Goal: Information Seeking & Learning: Learn about a topic

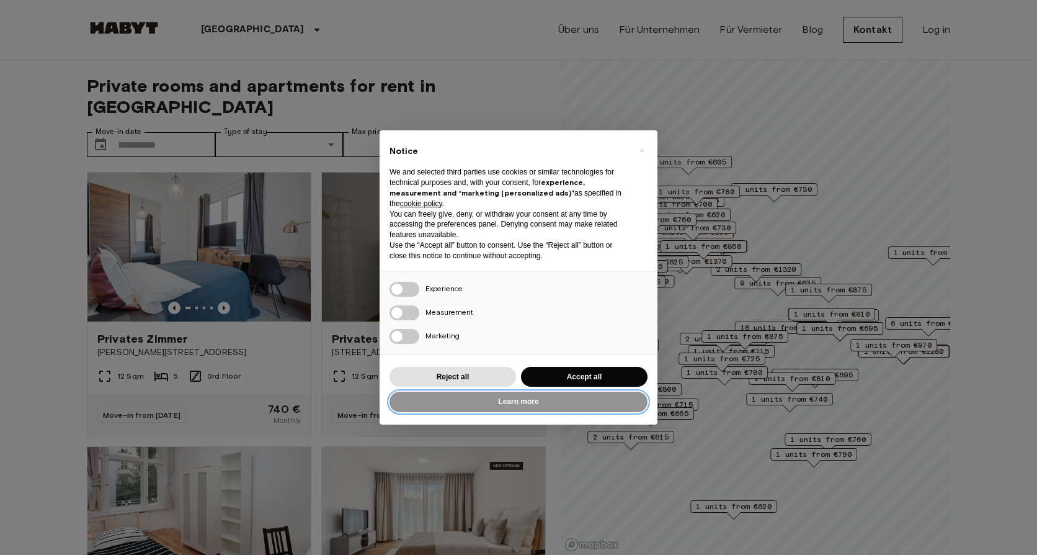
click at [561, 399] on button "Learn more" at bounding box center [519, 401] width 258 height 20
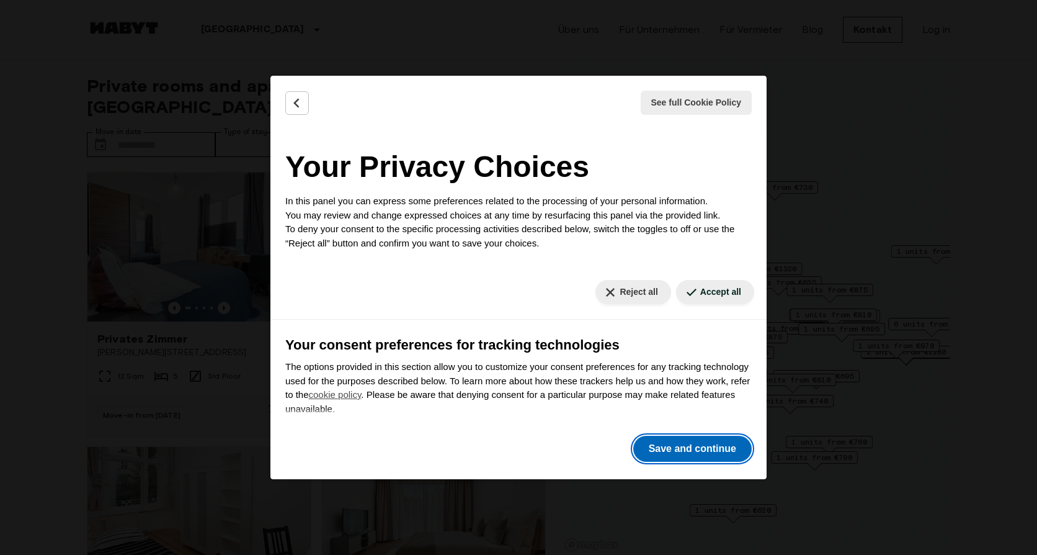
click at [682, 446] on button "Save and continue" at bounding box center [692, 448] width 118 height 26
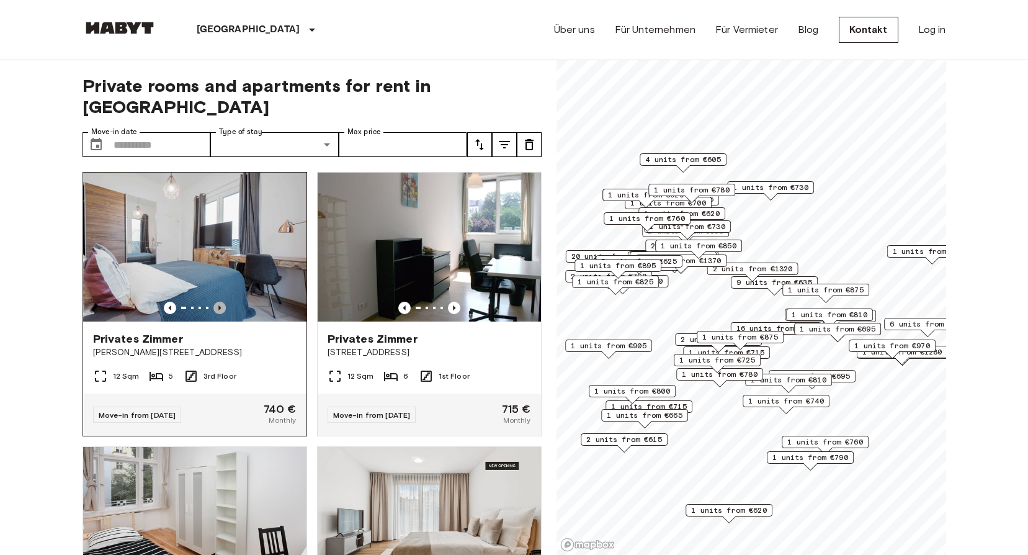
click at [215, 301] on icon "Previous image" at bounding box center [219, 307] width 12 height 12
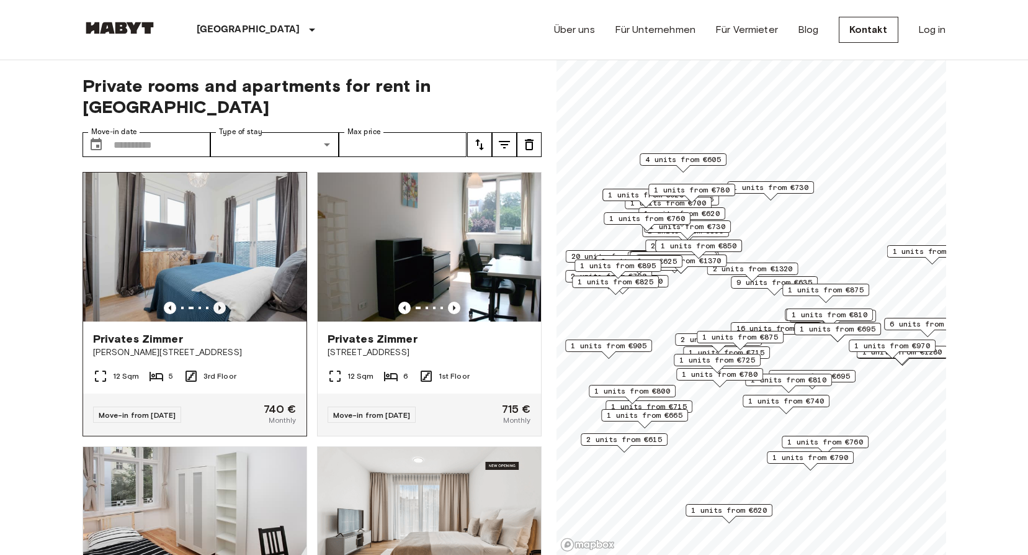
click at [215, 301] on icon "Previous image" at bounding box center [219, 307] width 12 height 12
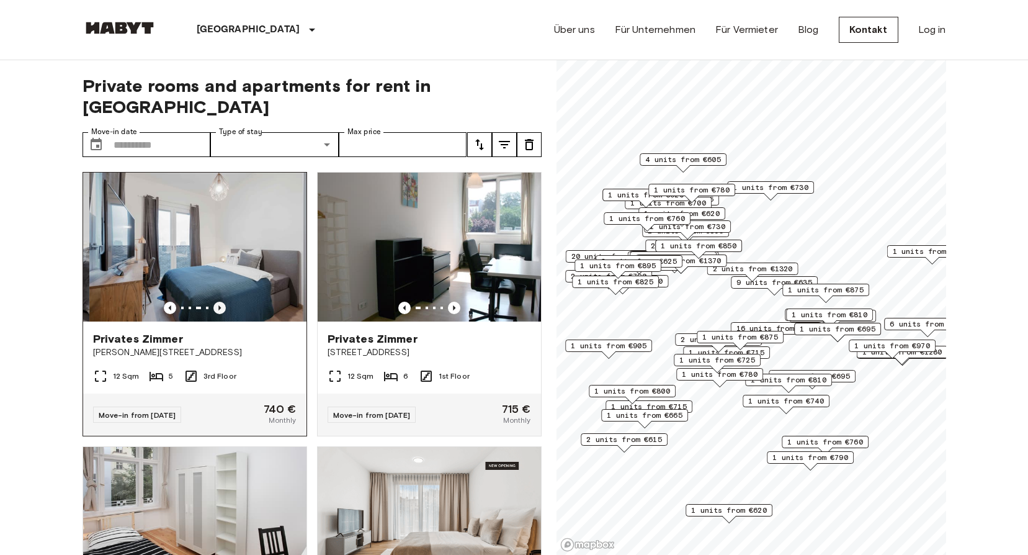
click at [215, 301] on icon "Previous image" at bounding box center [219, 307] width 12 height 12
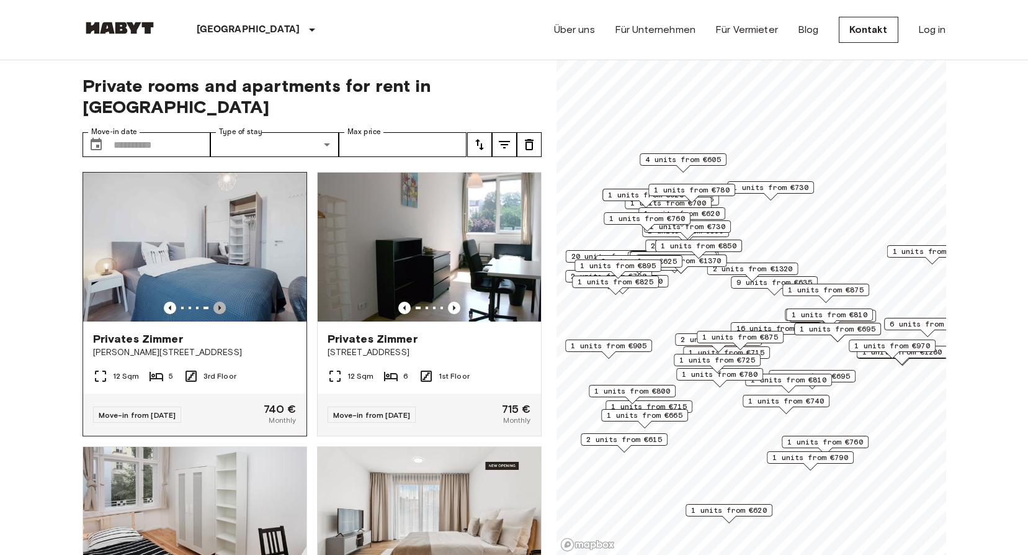
click at [215, 301] on icon "Previous image" at bounding box center [219, 307] width 12 height 12
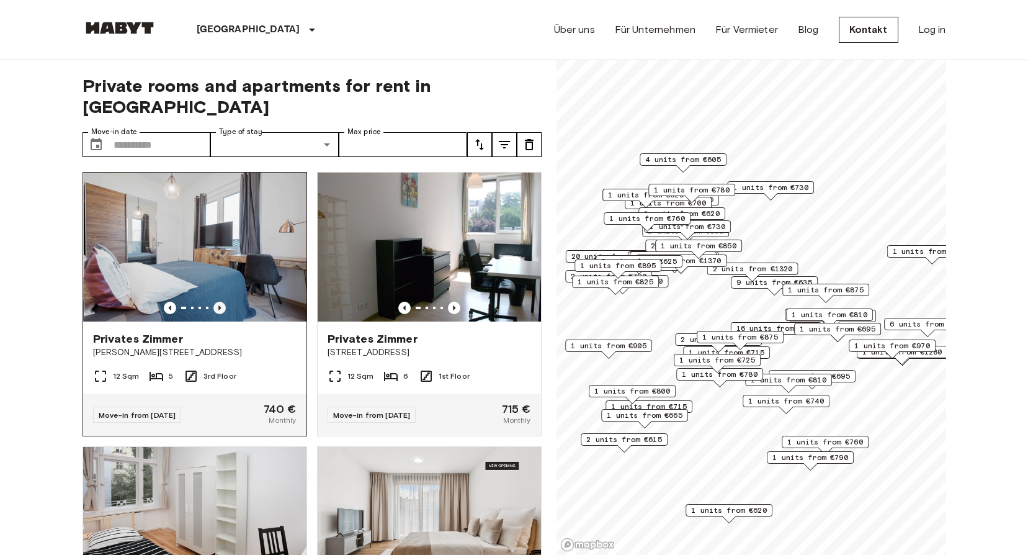
click at [215, 301] on icon "Previous image" at bounding box center [219, 307] width 12 height 12
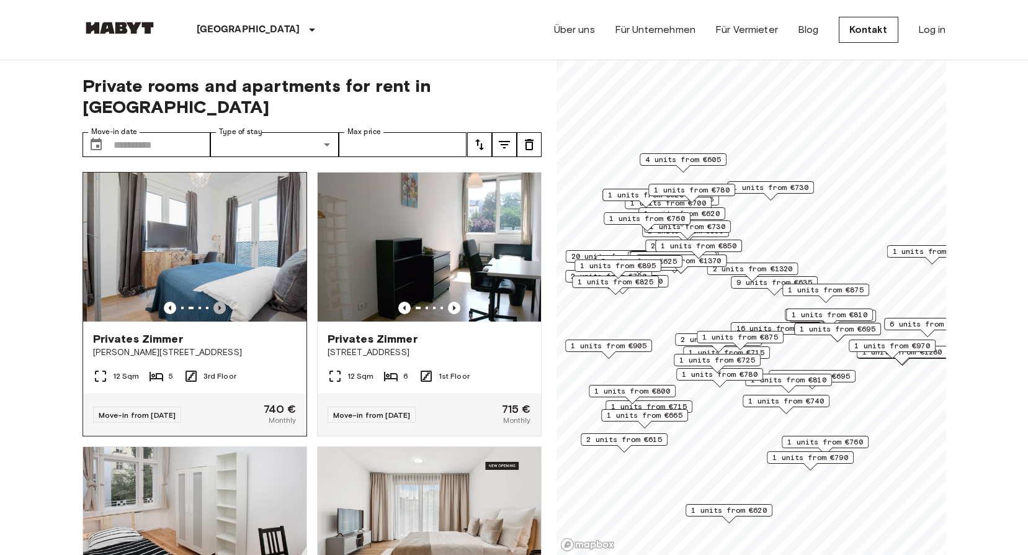
click at [215, 301] on icon "Previous image" at bounding box center [219, 307] width 12 height 12
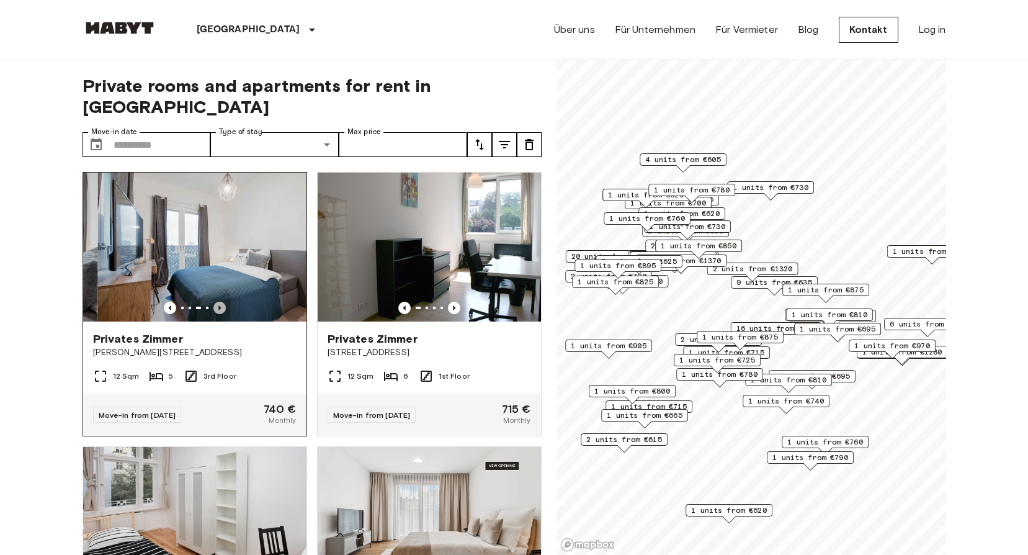
click at [215, 301] on icon "Previous image" at bounding box center [219, 307] width 12 height 12
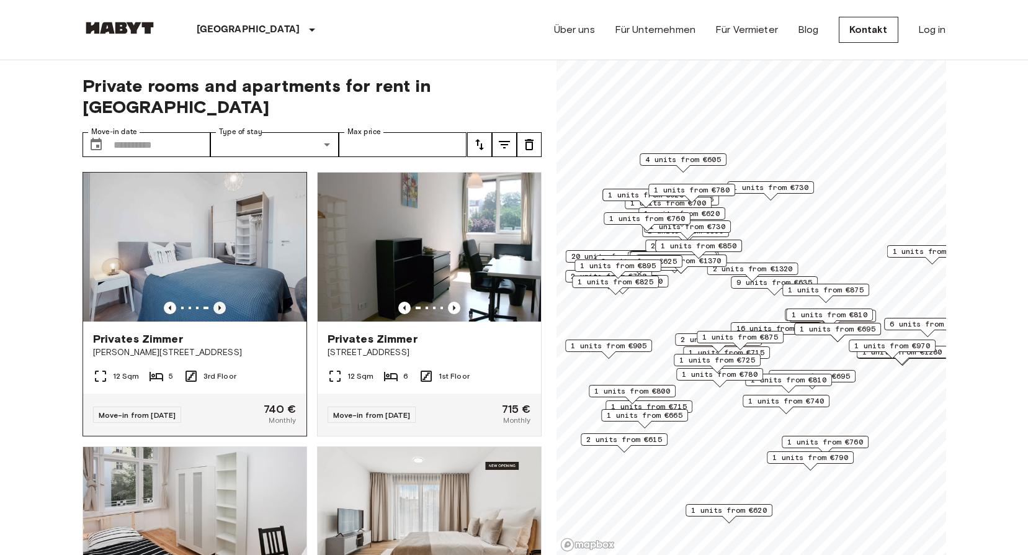
click at [215, 301] on icon "Previous image" at bounding box center [219, 307] width 12 height 12
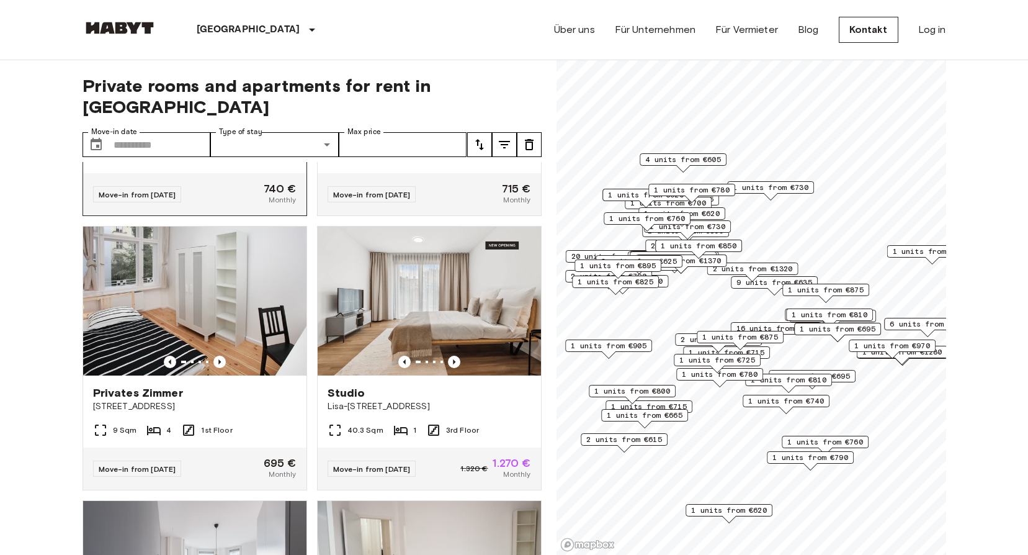
scroll to position [248, 0]
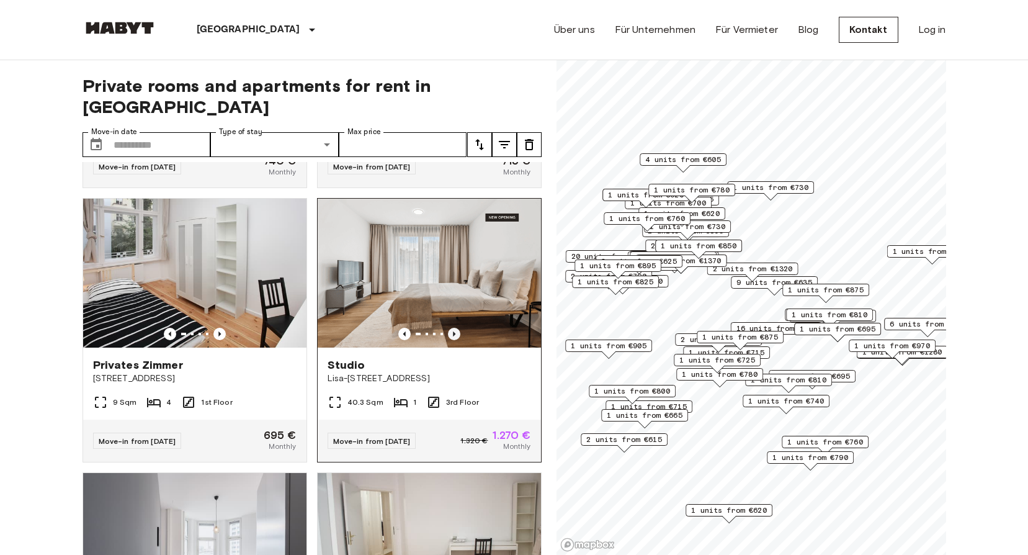
click at [448, 328] on icon "Previous image" at bounding box center [454, 334] width 12 height 12
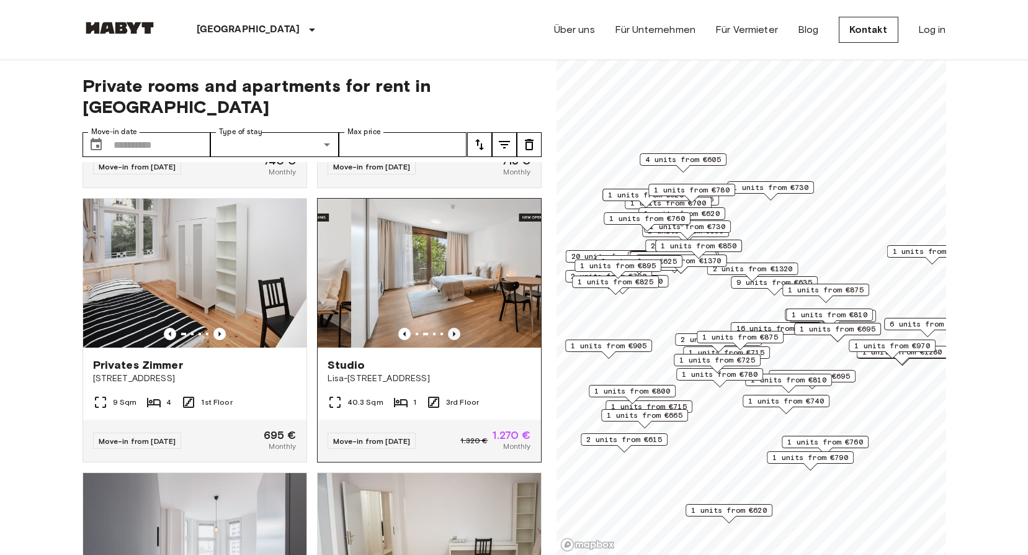
click at [448, 328] on icon "Previous image" at bounding box center [454, 334] width 12 height 12
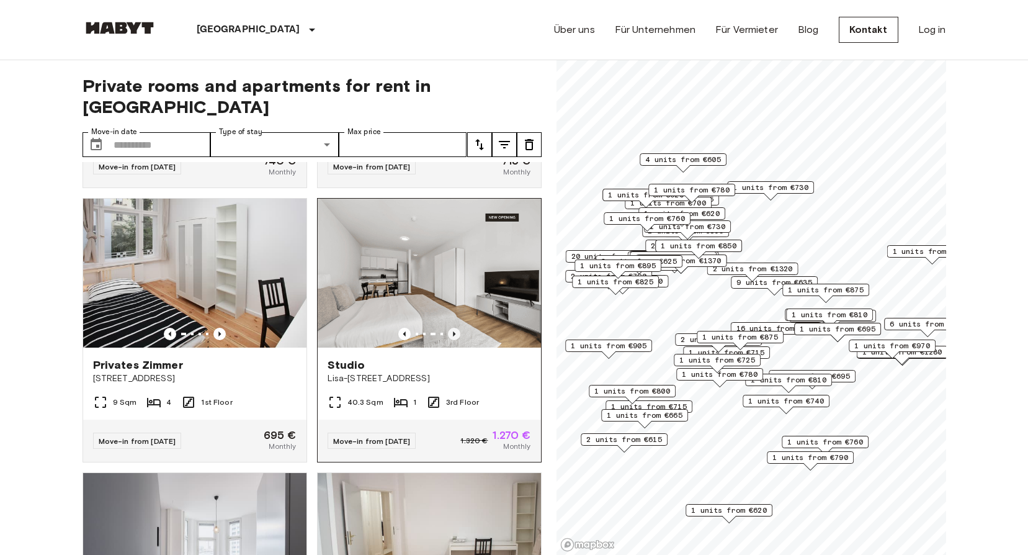
click at [448, 328] on icon "Previous image" at bounding box center [454, 334] width 12 height 12
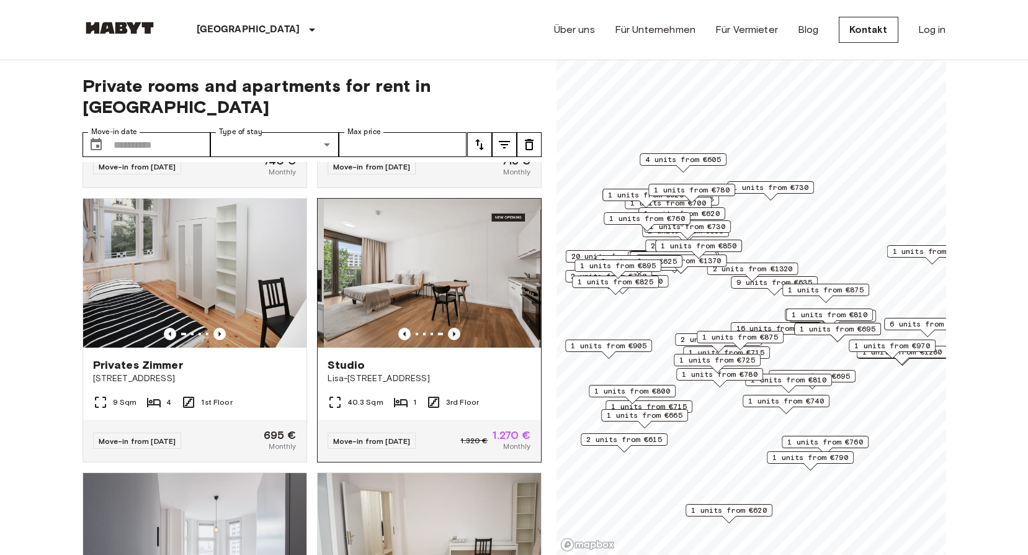
click at [448, 328] on icon "Previous image" at bounding box center [454, 334] width 12 height 12
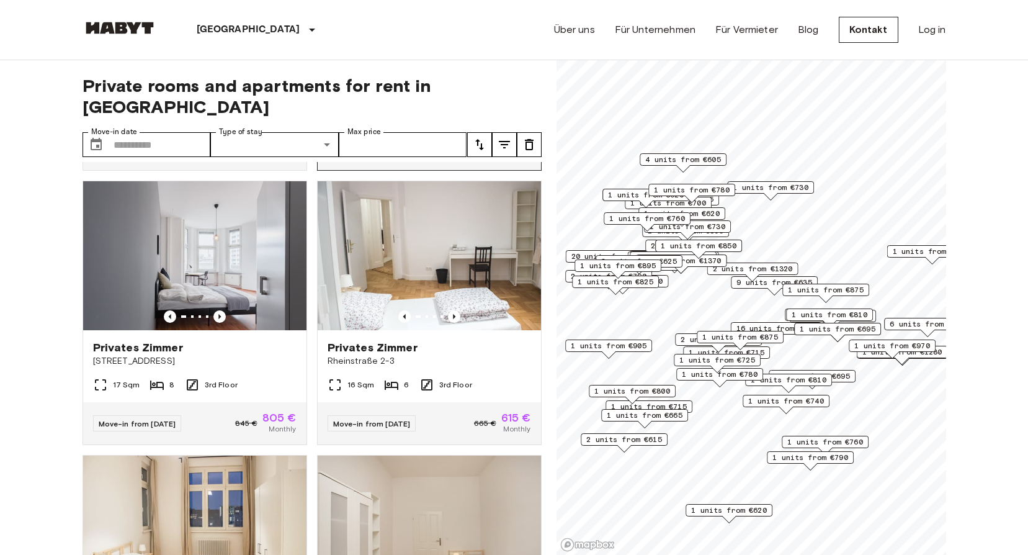
scroll to position [558, 0]
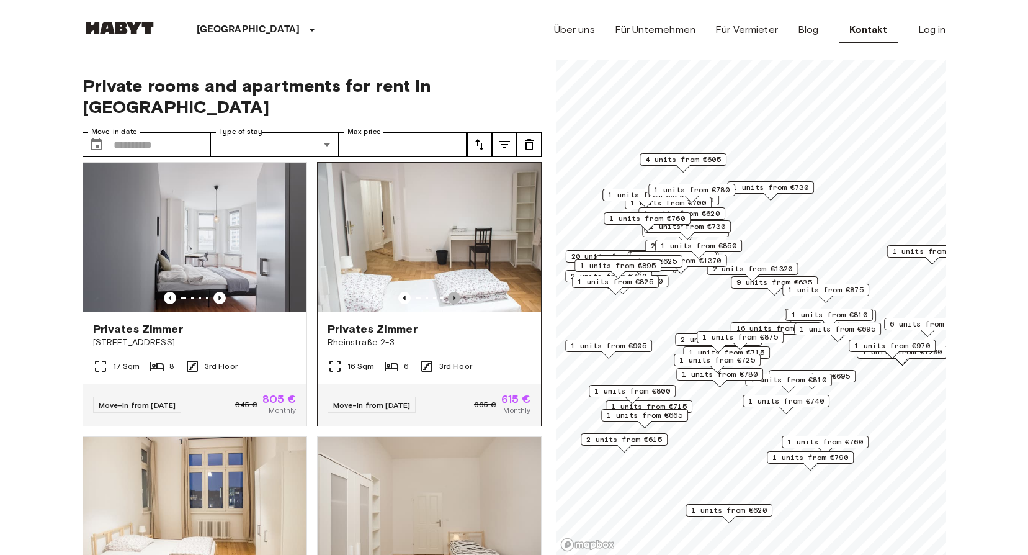
click at [449, 292] on icon "Previous image" at bounding box center [454, 298] width 12 height 12
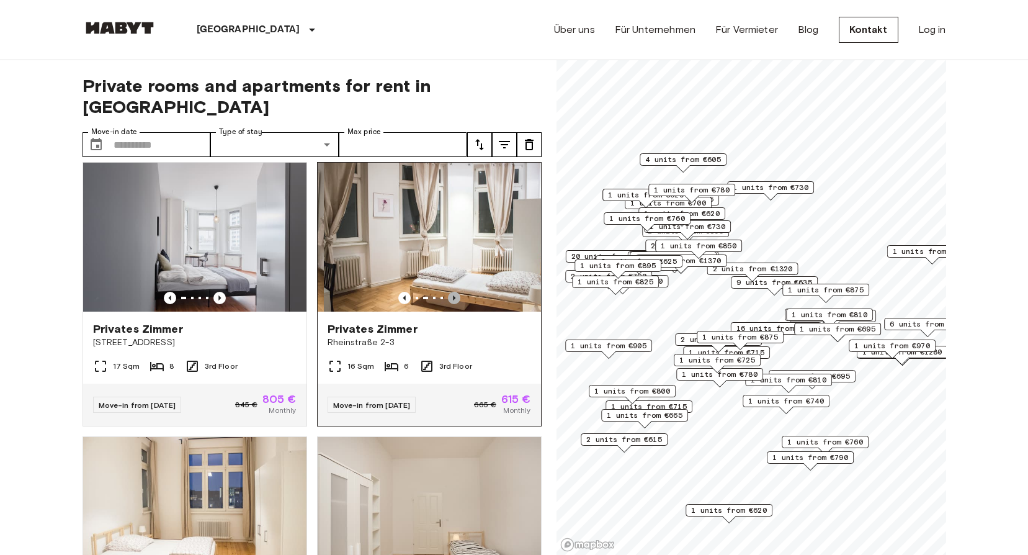
click at [449, 292] on icon "Previous image" at bounding box center [454, 298] width 12 height 12
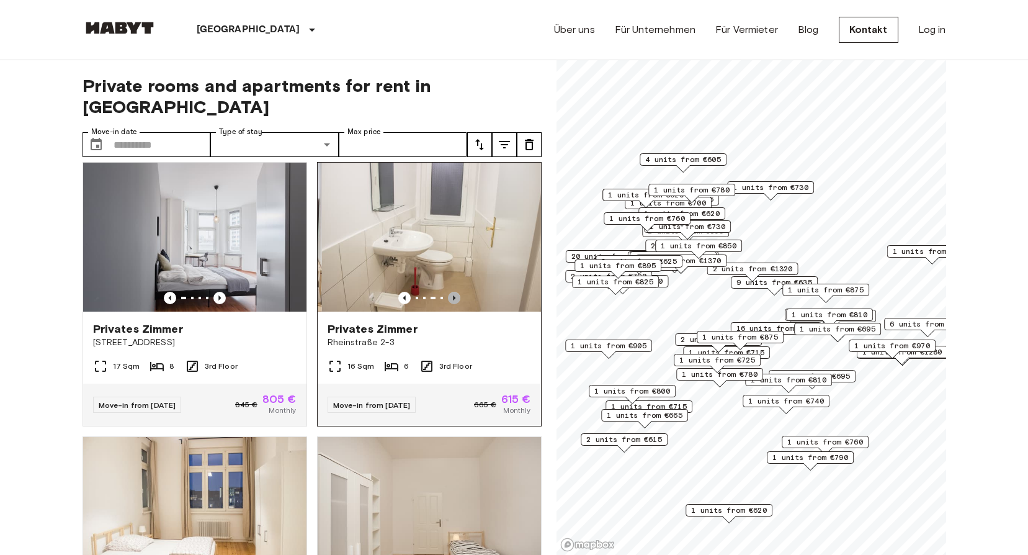
click at [449, 292] on icon "Previous image" at bounding box center [454, 298] width 12 height 12
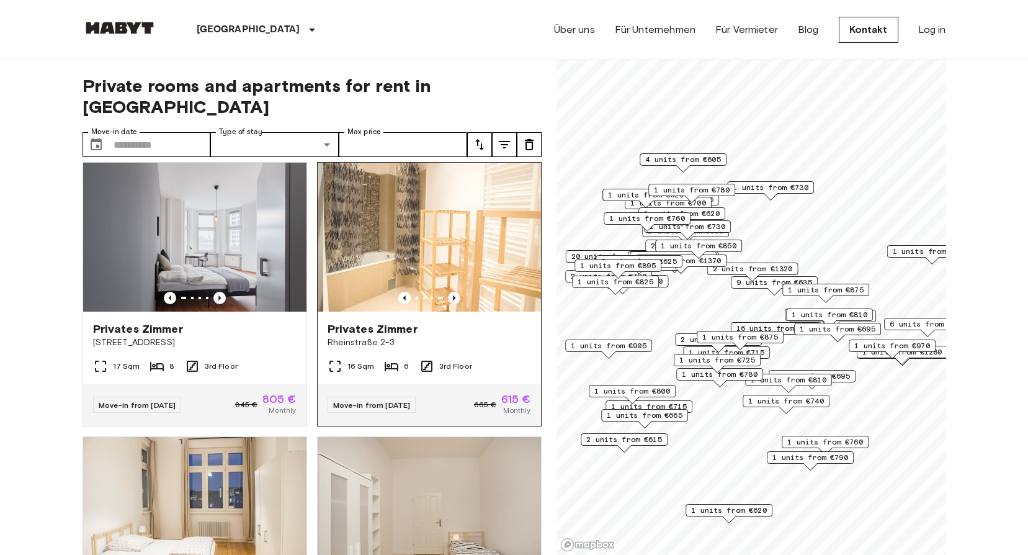
click at [449, 292] on icon "Previous image" at bounding box center [454, 298] width 12 height 12
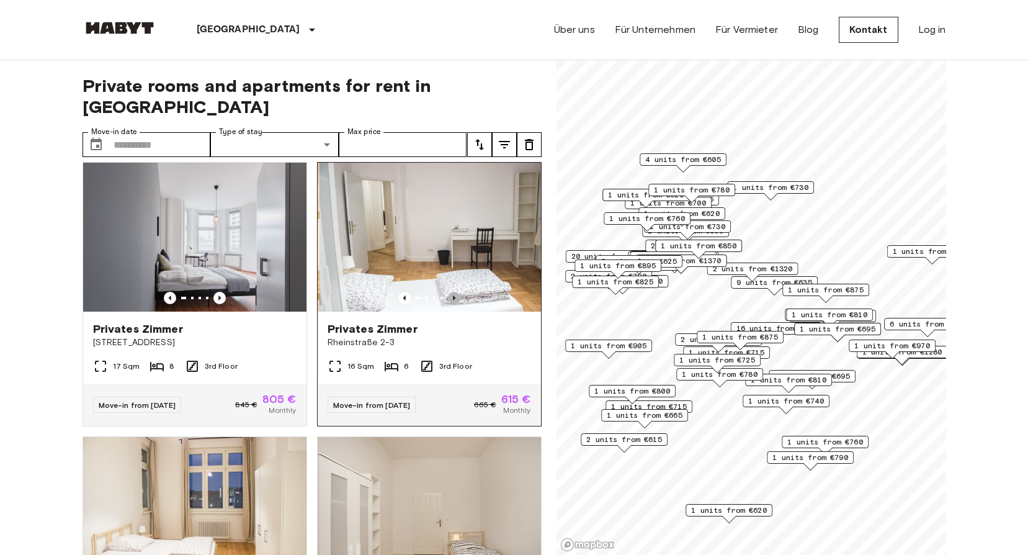
click at [449, 292] on icon "Previous image" at bounding box center [454, 298] width 12 height 12
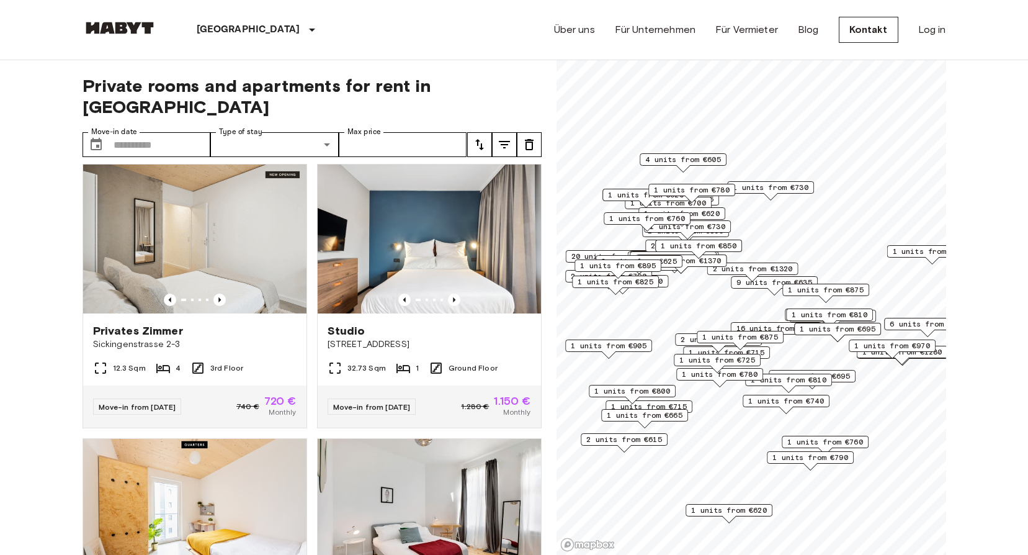
scroll to position [1675, 0]
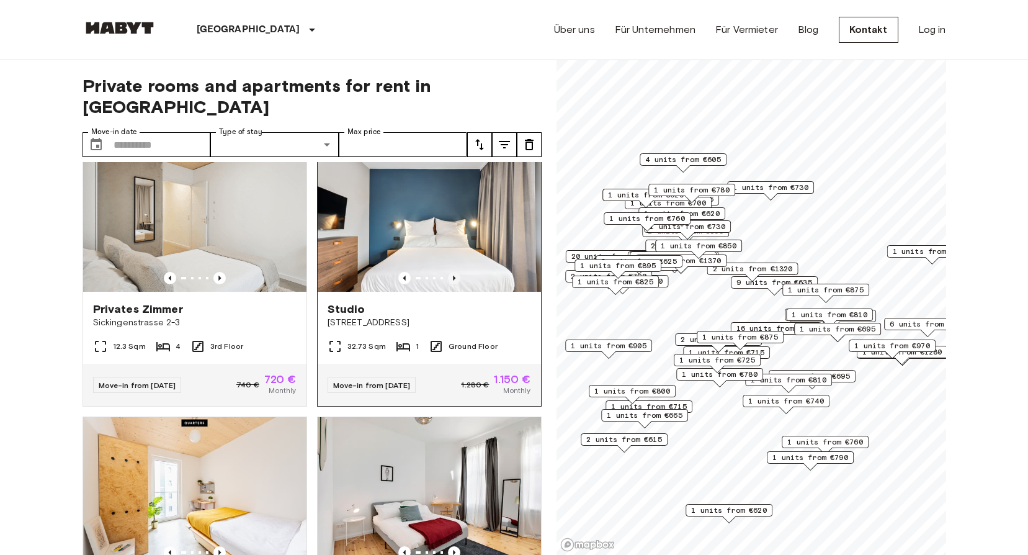
click at [448, 284] on icon "Previous image" at bounding box center [454, 278] width 12 height 12
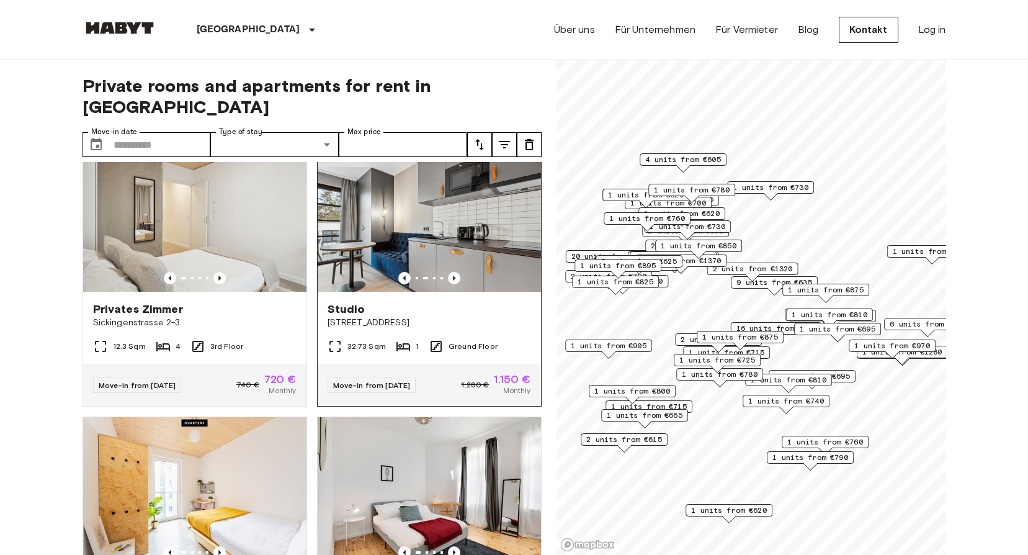
click at [426, 259] on img at bounding box center [429, 217] width 223 height 149
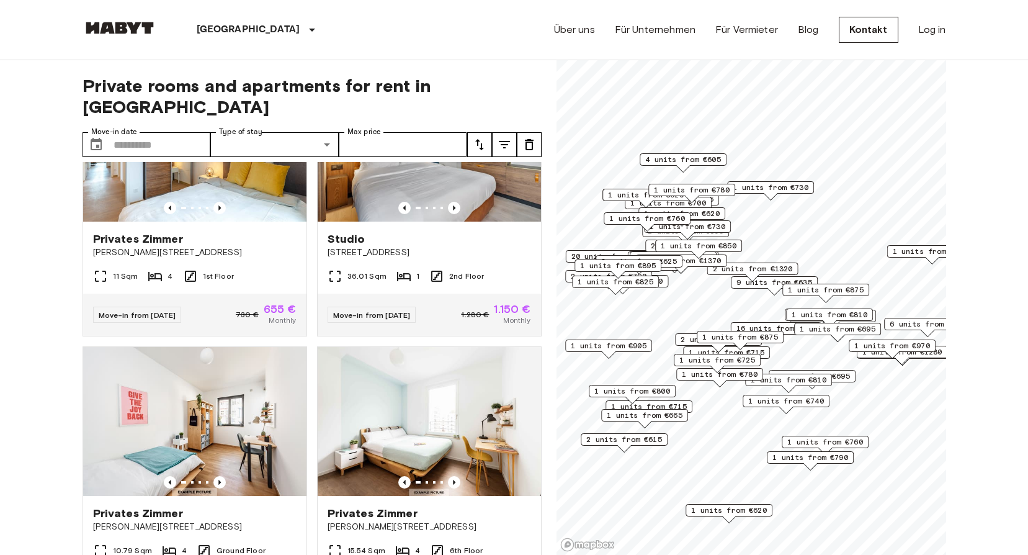
scroll to position [3912, 0]
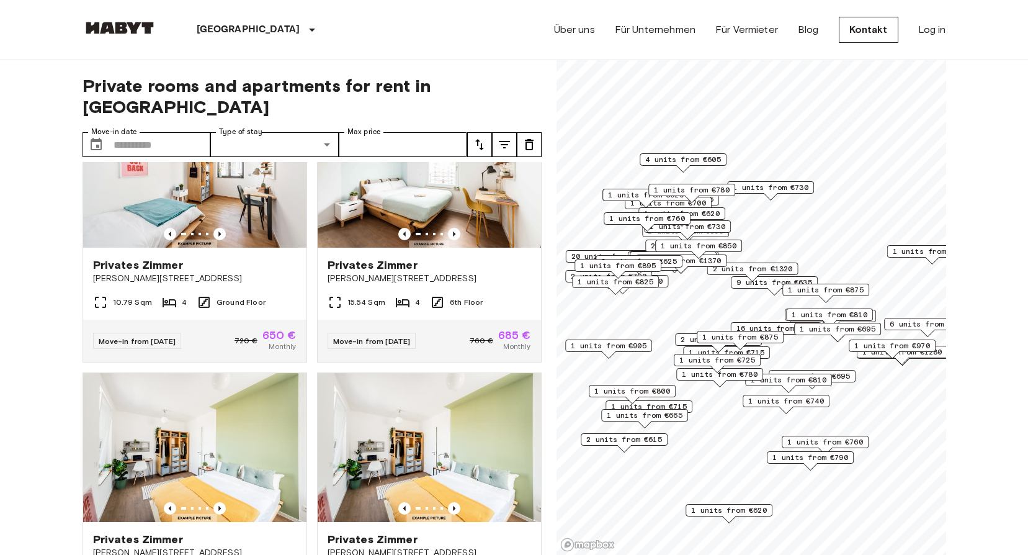
click at [689, 201] on div "Map marker" at bounding box center [692, 198] width 14 height 7
click at [692, 209] on span "1 units from €620" at bounding box center [682, 213] width 76 height 11
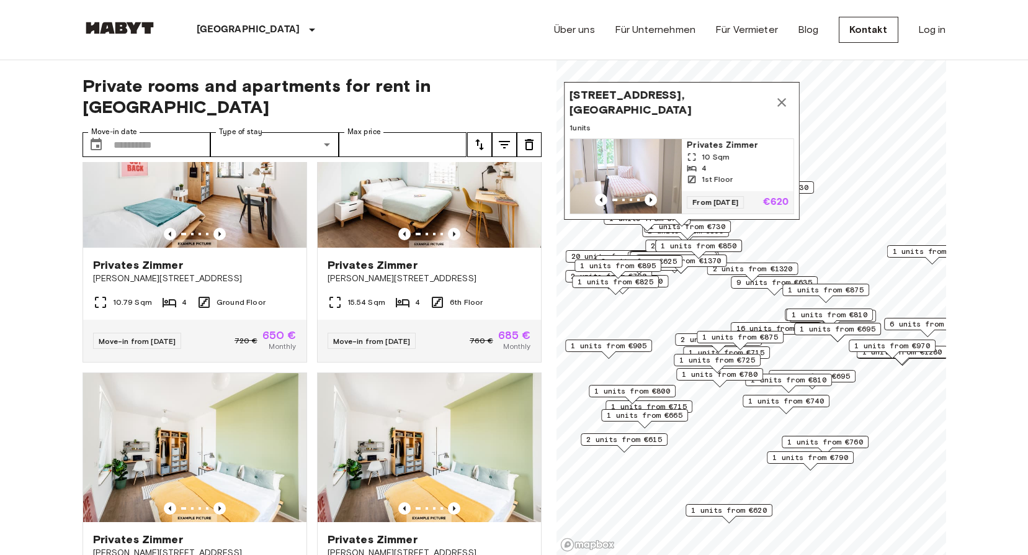
click at [674, 221] on div "Adolfstraße 24, 13347 Berlin, GER 1 units Privates Zimmer 10 Sqm 4 1st Floor Fr…" at bounding box center [682, 154] width 236 height 145
click at [615, 172] on img "Map marker" at bounding box center [626, 176] width 112 height 74
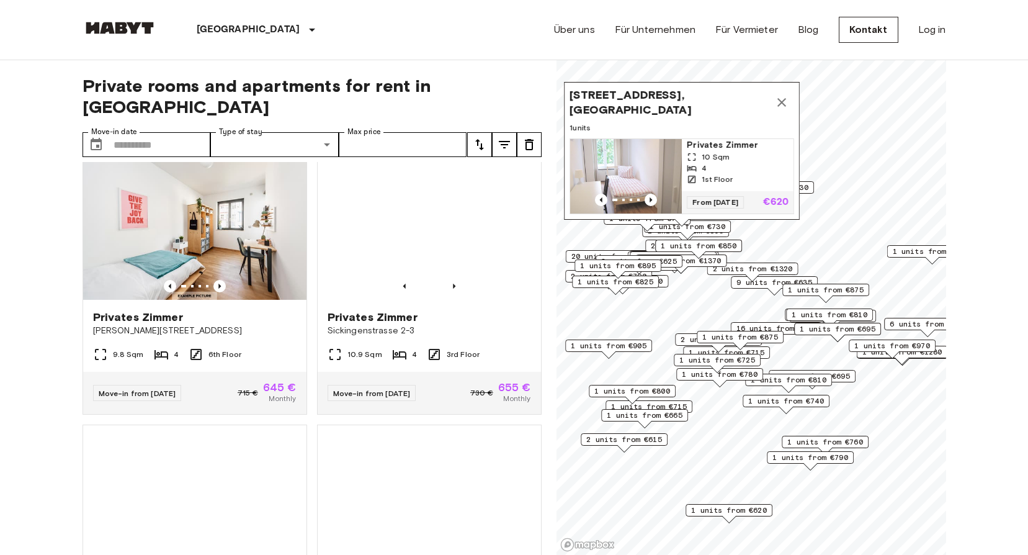
scroll to position [4781, 0]
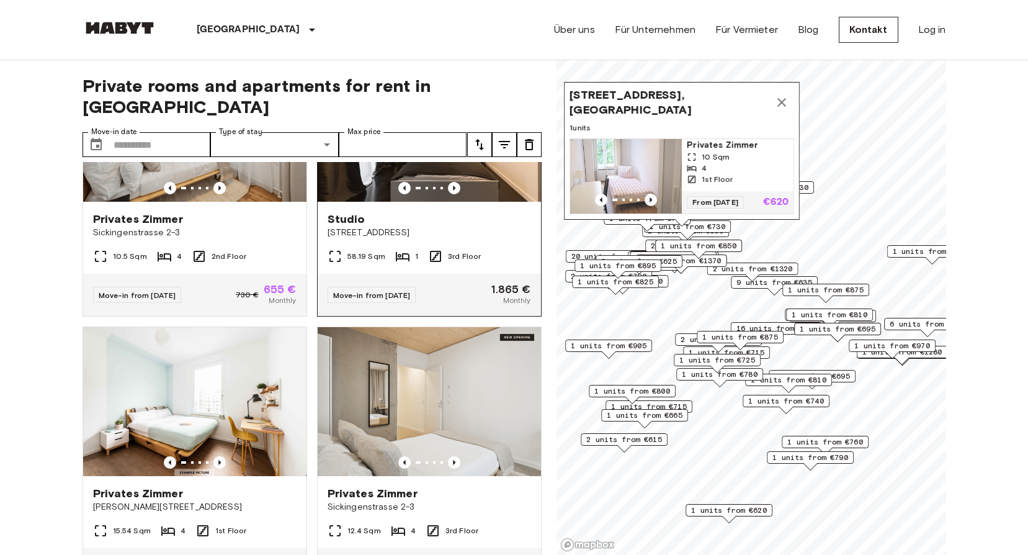
click at [411, 189] on img at bounding box center [429, 127] width 223 height 149
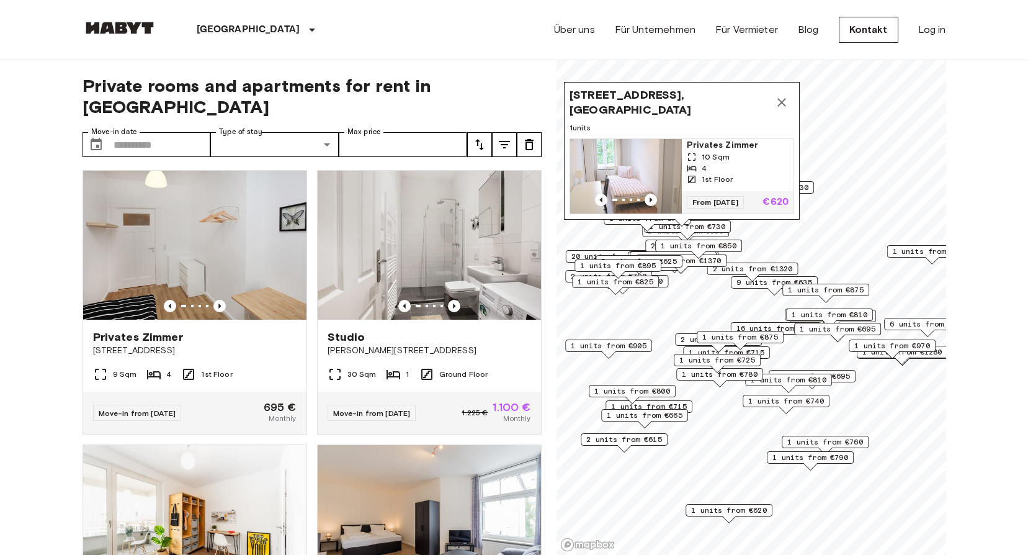
scroll to position [5227, 0]
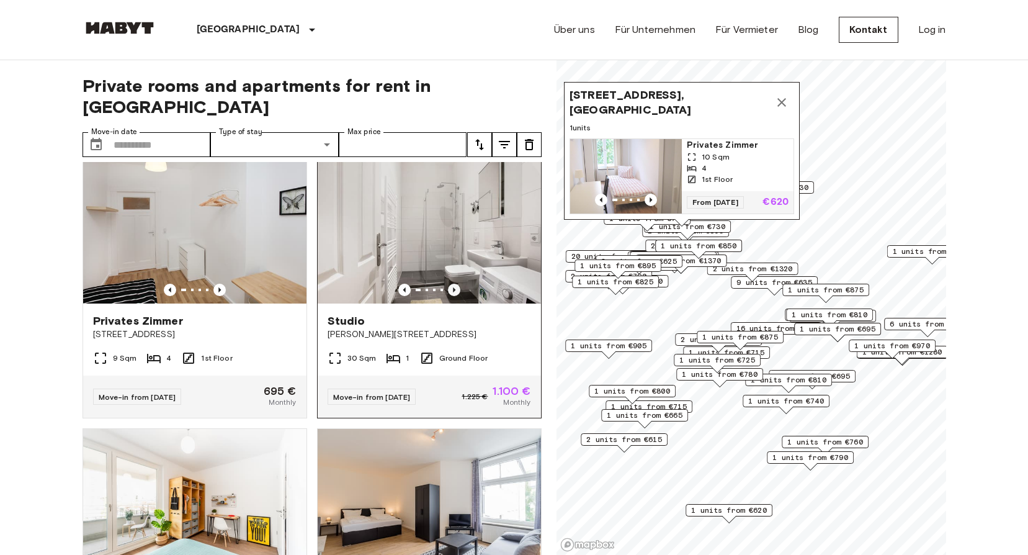
click at [448, 296] on icon "Previous image" at bounding box center [454, 289] width 12 height 12
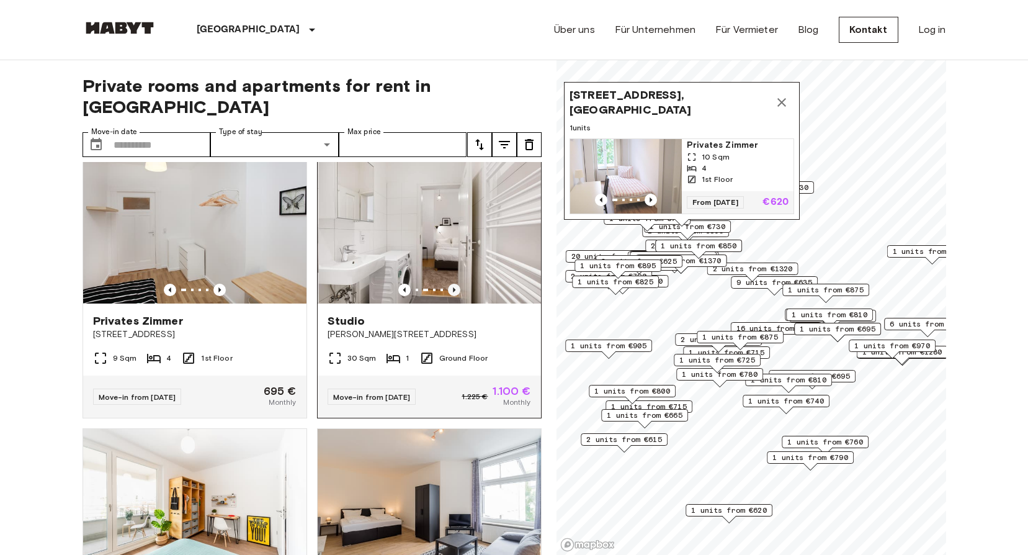
click at [448, 296] on icon "Previous image" at bounding box center [454, 289] width 12 height 12
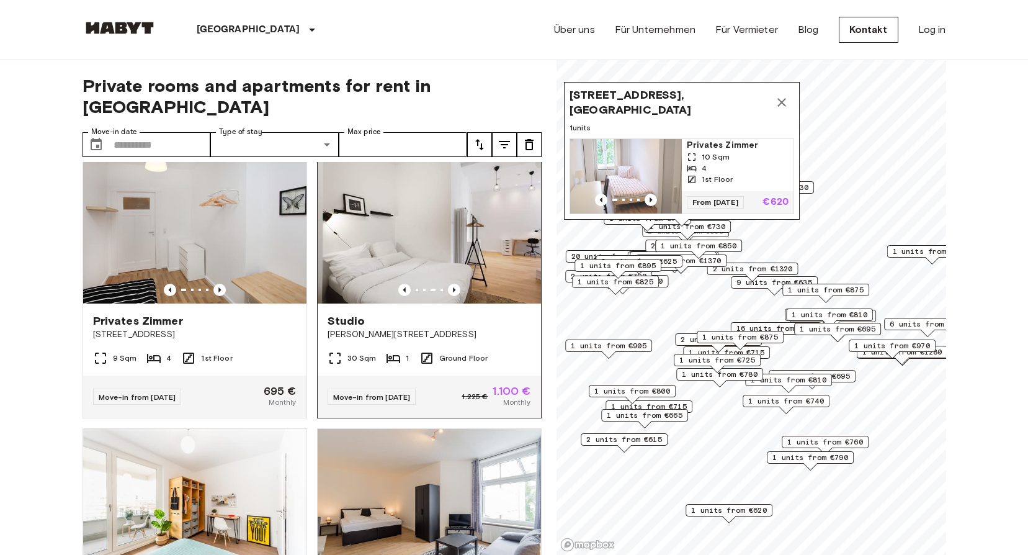
click at [457, 303] on img at bounding box center [429, 228] width 223 height 149
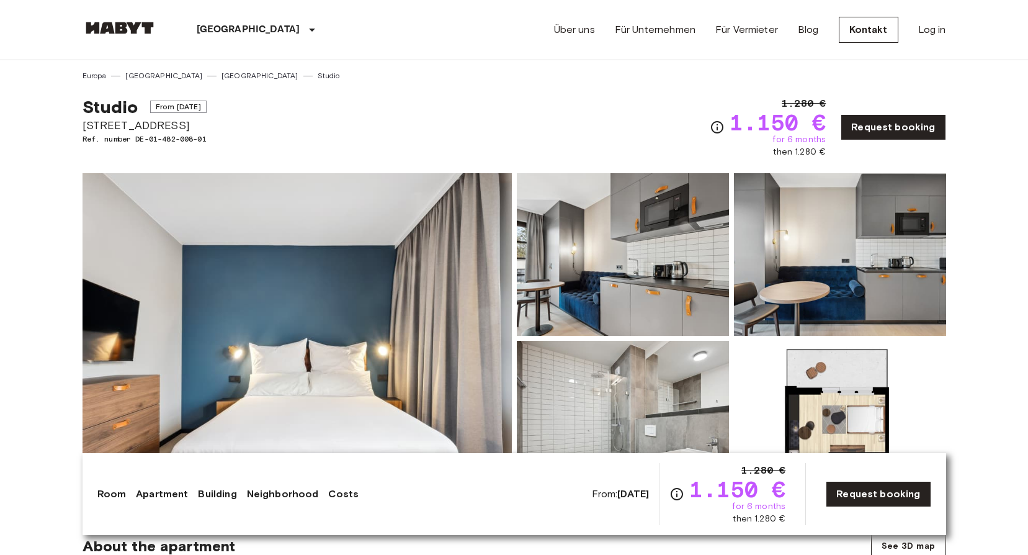
click at [672, 274] on img at bounding box center [623, 254] width 212 height 163
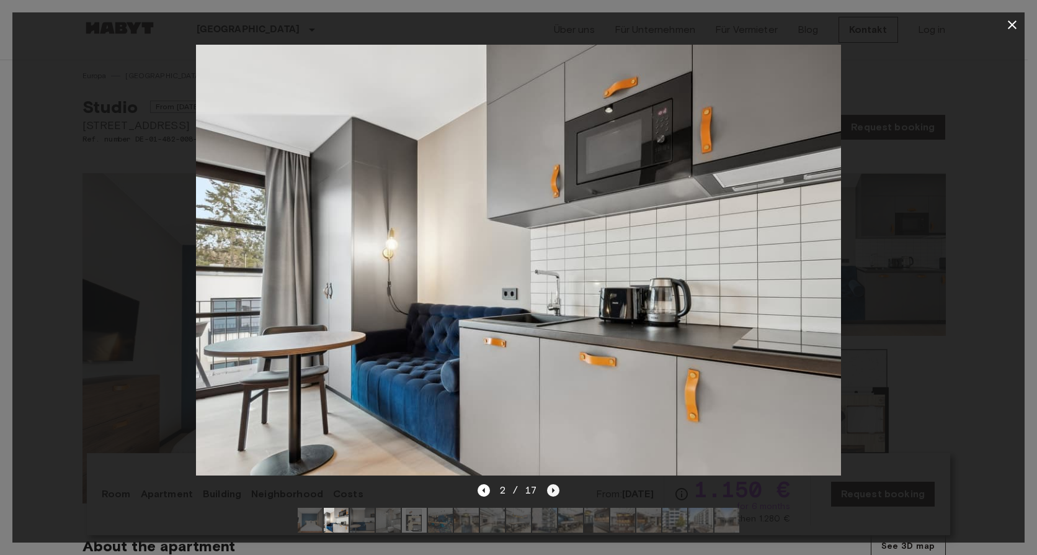
click at [551, 484] on icon "Next image" at bounding box center [553, 490] width 12 height 12
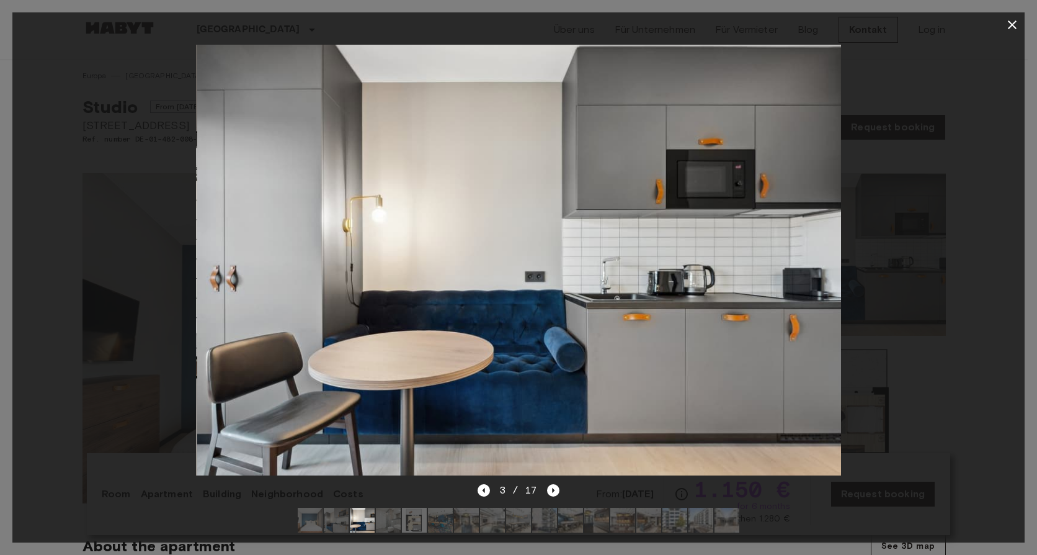
click at [548, 466] on img at bounding box center [519, 260] width 645 height 430
click at [552, 484] on icon "Next image" at bounding box center [553, 490] width 12 height 12
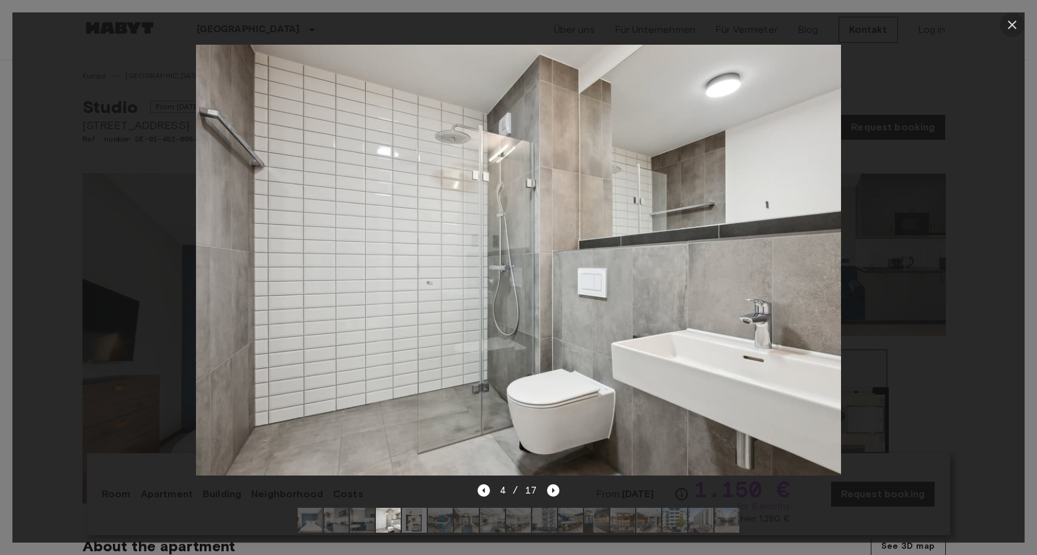
click at [1013, 21] on icon "button" at bounding box center [1012, 24] width 15 height 15
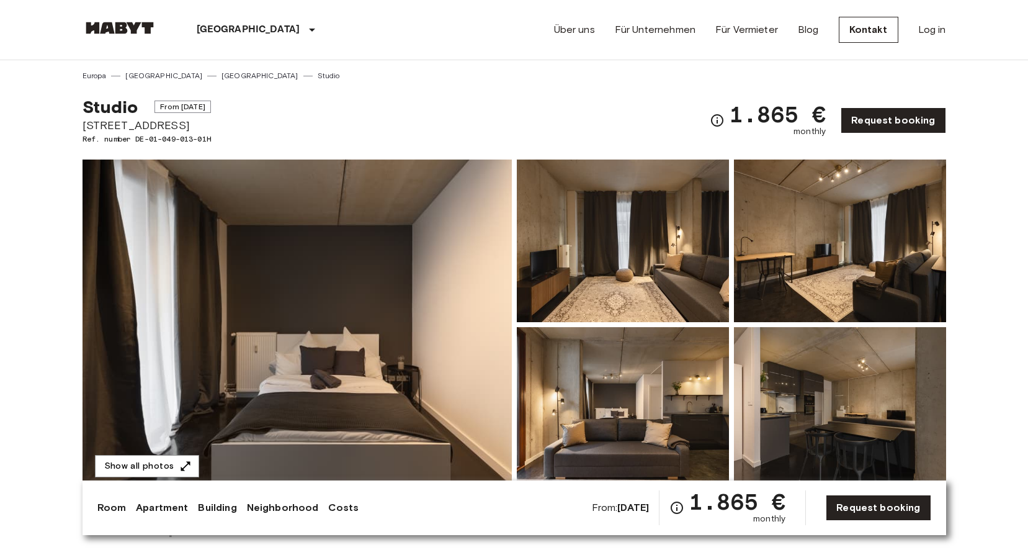
click at [697, 293] on img at bounding box center [623, 240] width 212 height 163
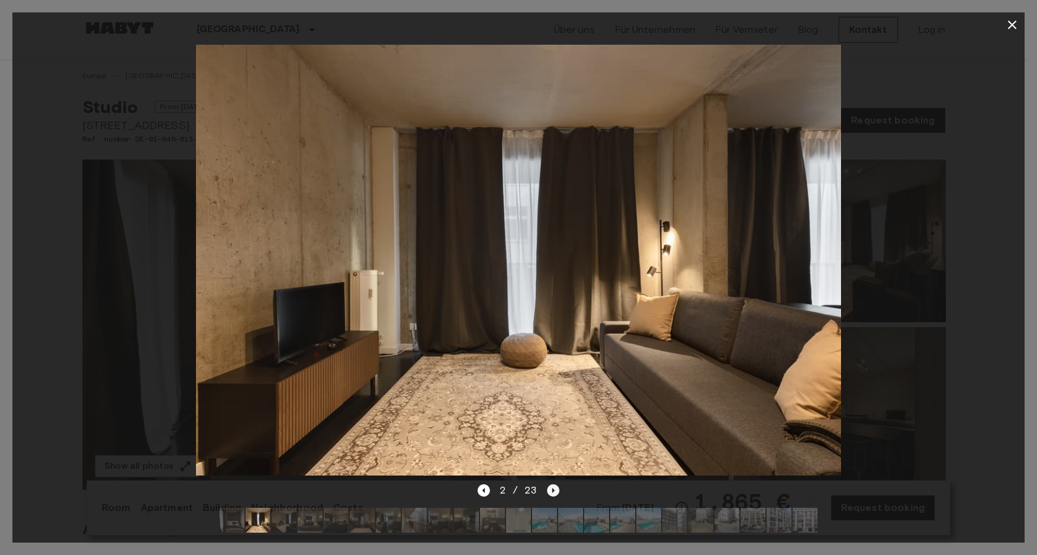
click at [557, 484] on icon "Next image" at bounding box center [553, 490] width 12 height 12
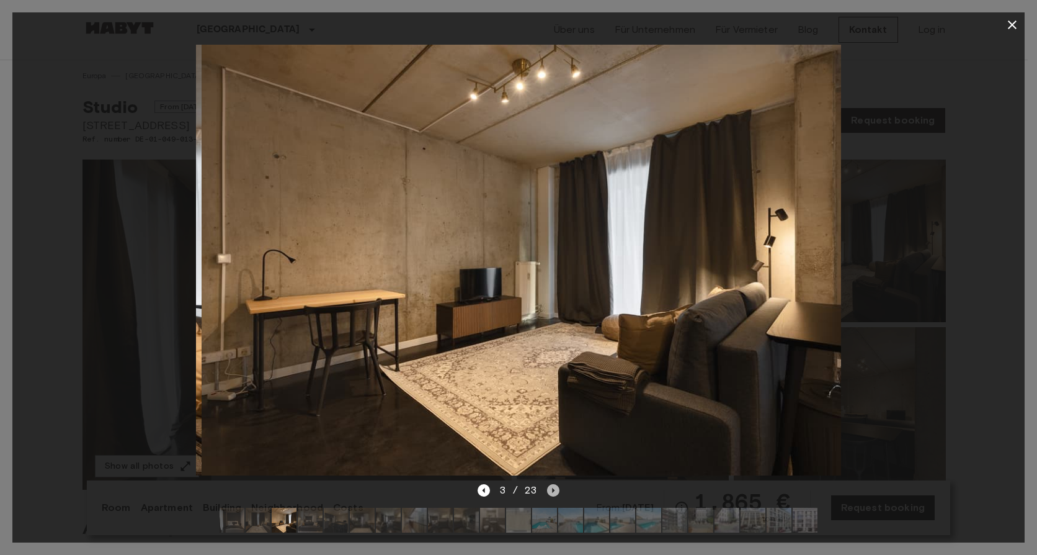
click at [557, 484] on icon "Next image" at bounding box center [553, 490] width 12 height 12
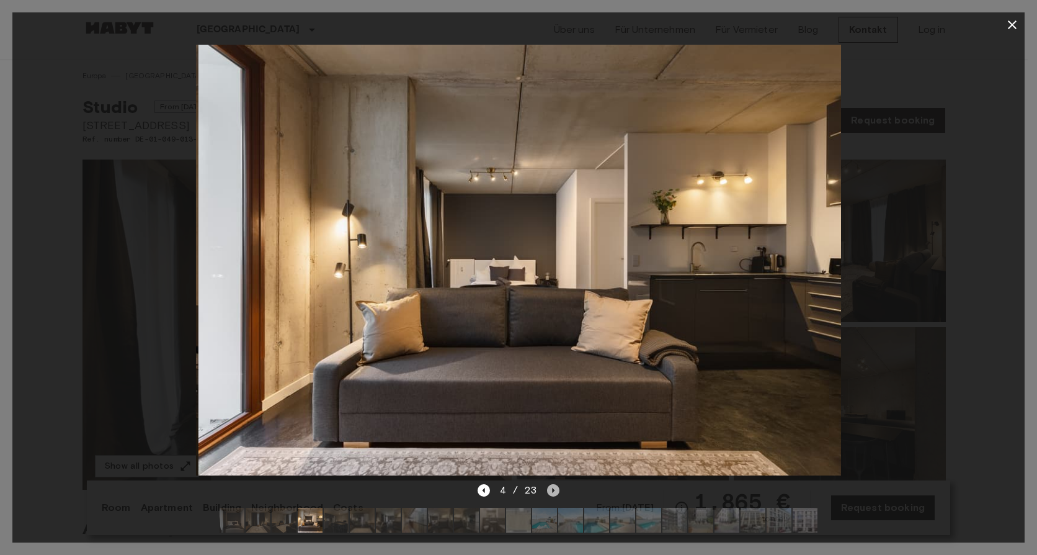
click at [557, 484] on icon "Next image" at bounding box center [553, 490] width 12 height 12
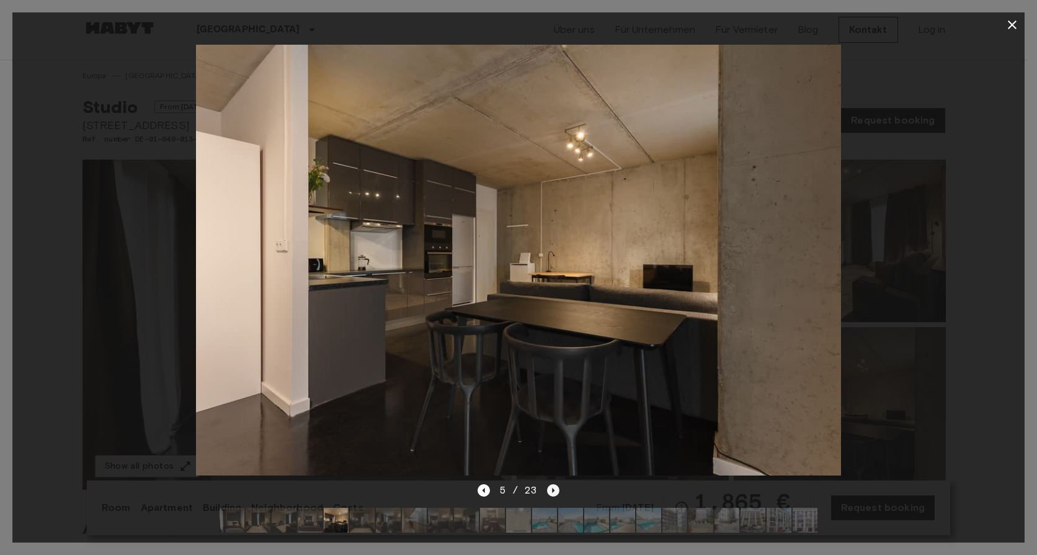
click at [558, 486] on icon "Next image" at bounding box center [553, 490] width 12 height 12
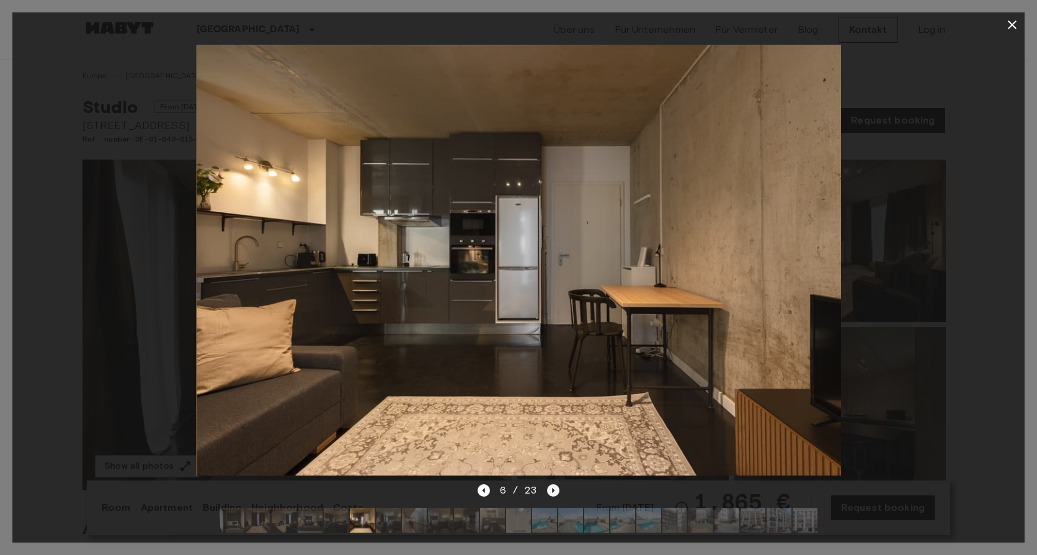
click at [555, 484] on icon "Next image" at bounding box center [553, 490] width 12 height 12
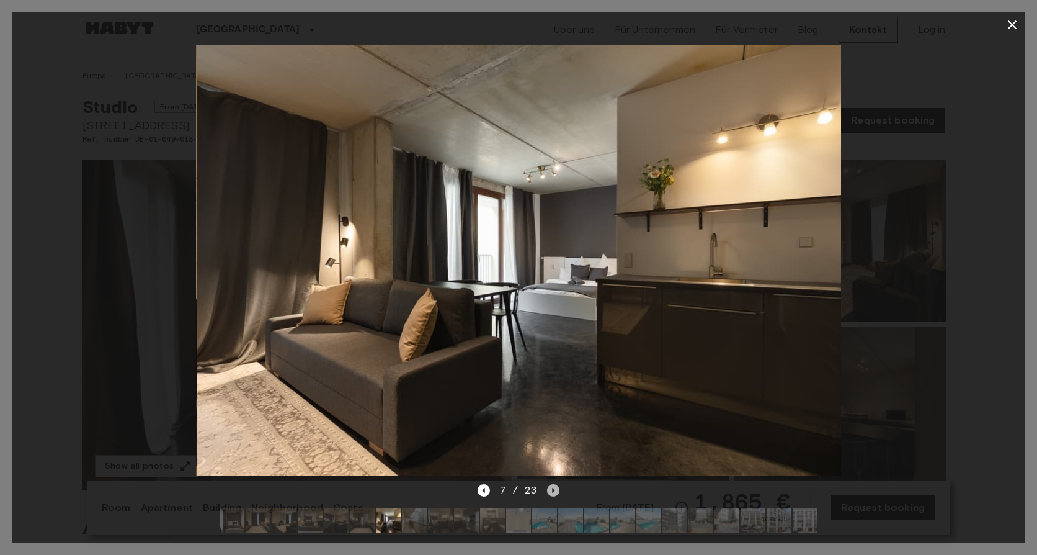
click at [553, 484] on icon "Next image" at bounding box center [553, 490] width 12 height 12
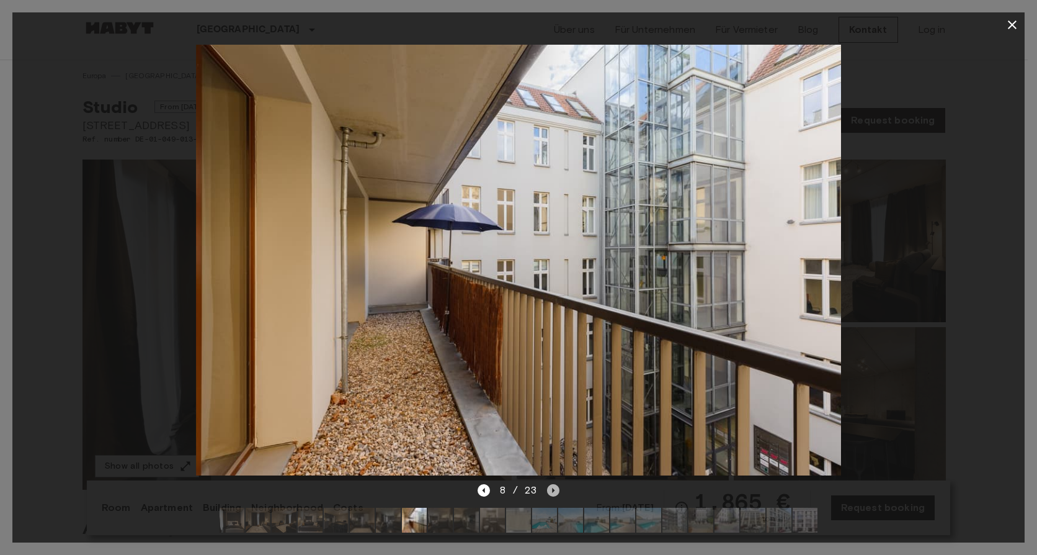
click at [553, 484] on icon "Next image" at bounding box center [553, 490] width 12 height 12
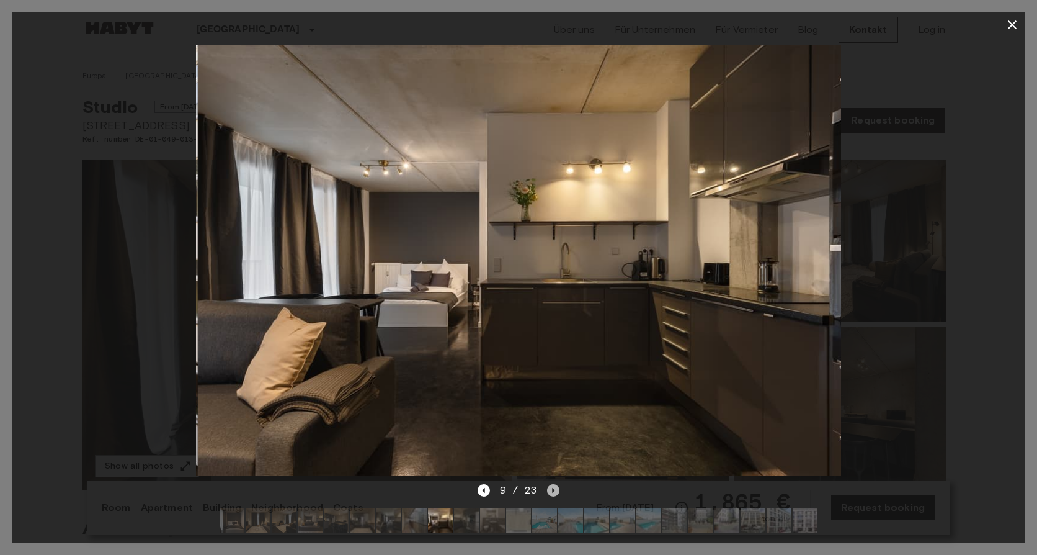
click at [553, 484] on icon "Next image" at bounding box center [553, 490] width 12 height 12
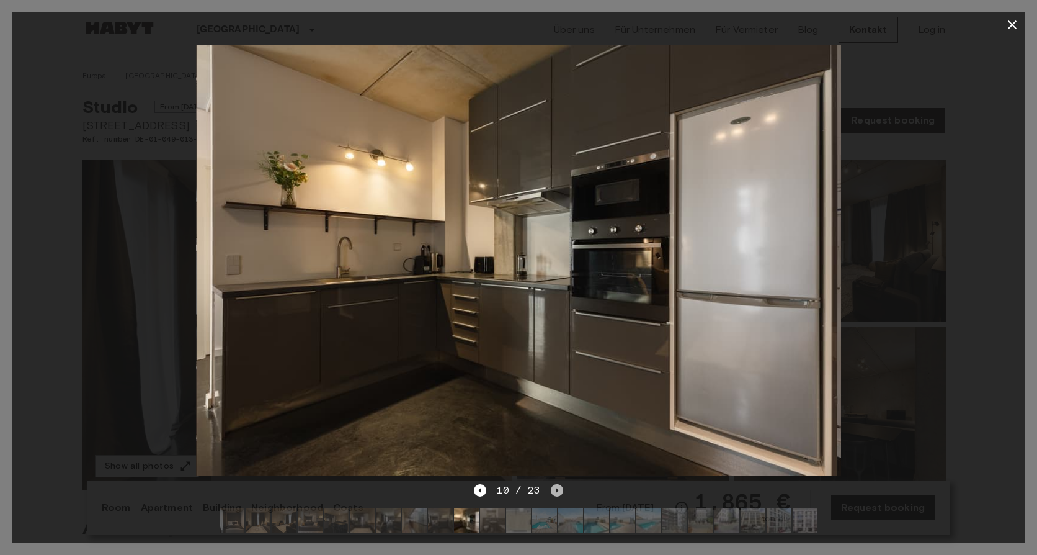
click at [553, 484] on icon "Next image" at bounding box center [557, 490] width 12 height 12
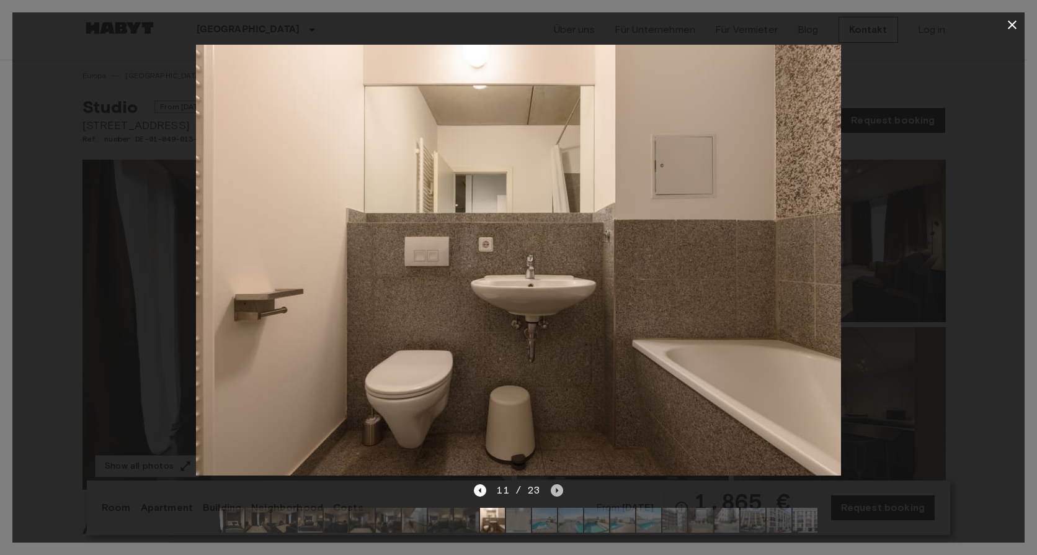
click at [547, 483] on div "11 / 23" at bounding box center [518, 490] width 89 height 15
click at [551, 484] on icon "Next image" at bounding box center [557, 490] width 12 height 12
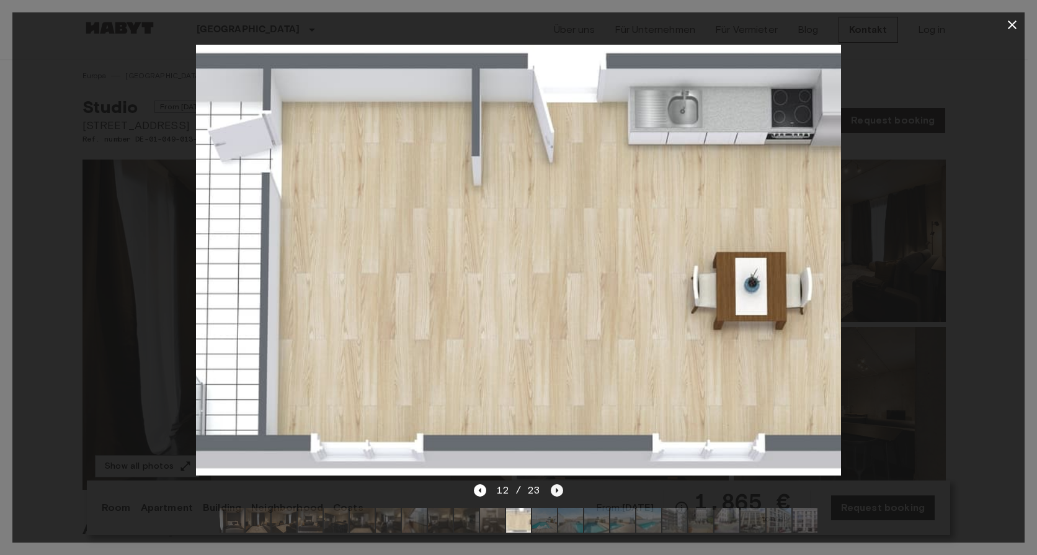
click at [553, 484] on icon "Next image" at bounding box center [557, 490] width 12 height 12
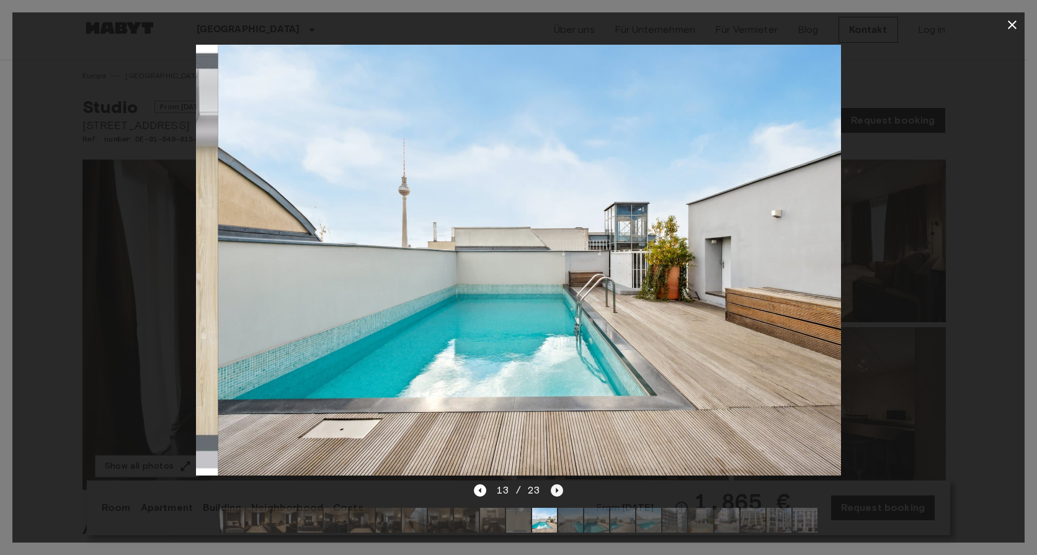
click at [553, 484] on icon "Next image" at bounding box center [557, 490] width 12 height 12
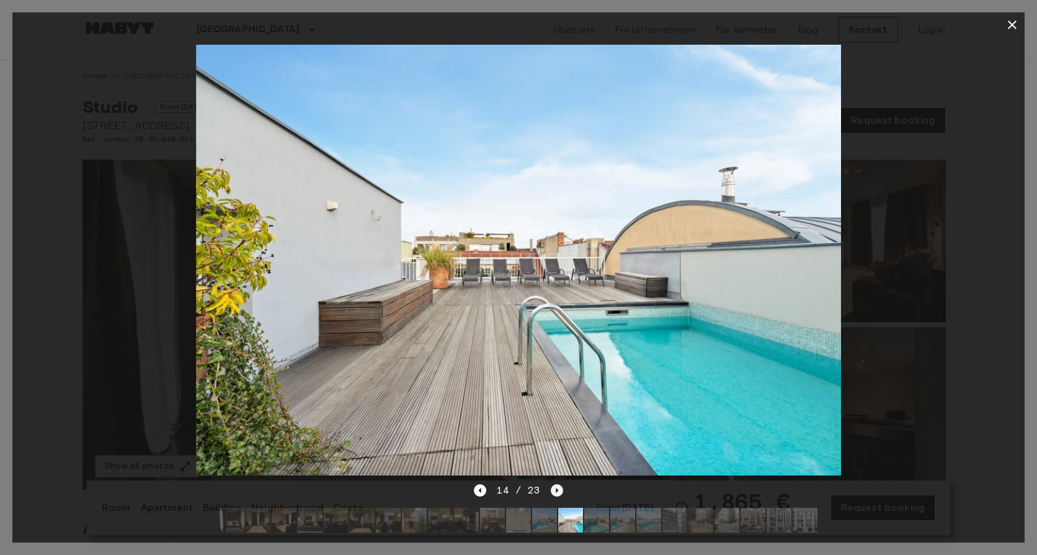
click at [553, 484] on icon "Next image" at bounding box center [557, 490] width 12 height 12
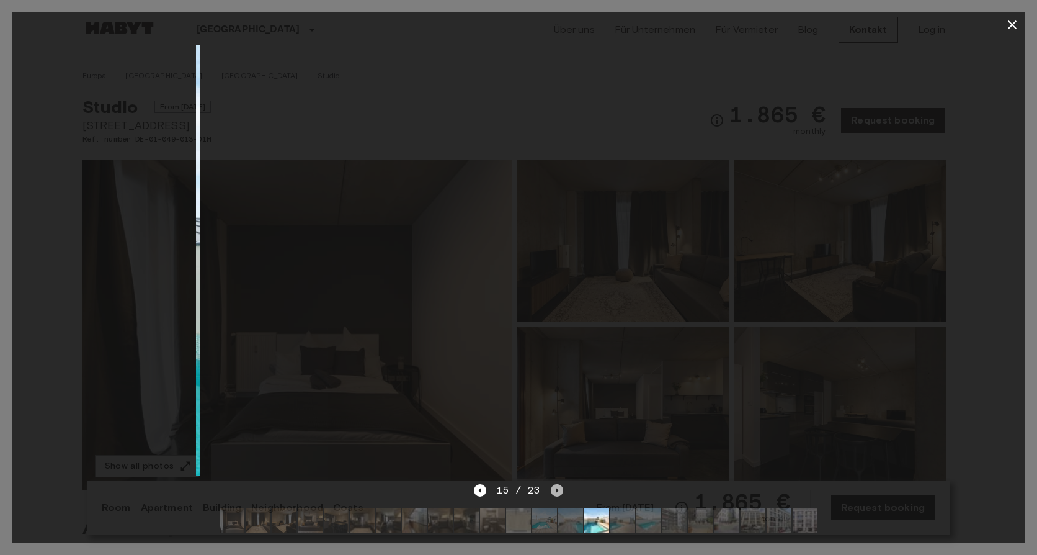
click at [553, 484] on icon "Next image" at bounding box center [557, 490] width 12 height 12
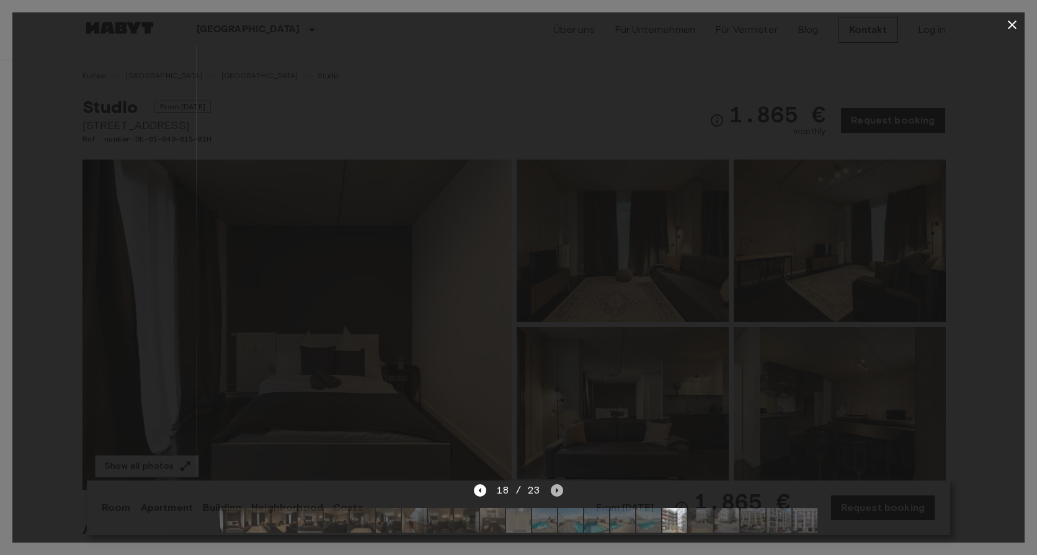
click at [553, 484] on icon "Next image" at bounding box center [557, 490] width 12 height 12
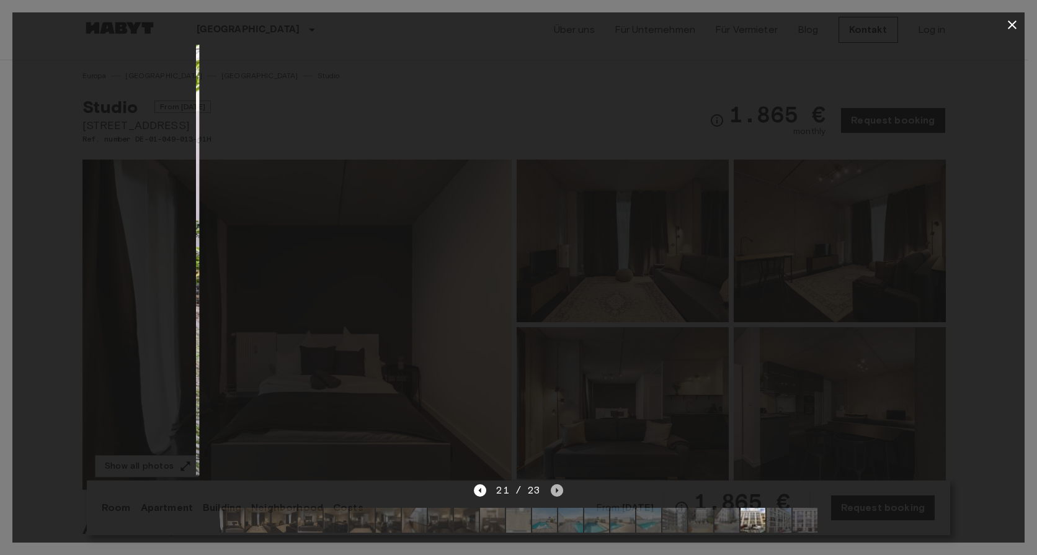
click at [553, 484] on icon "Next image" at bounding box center [557, 490] width 12 height 12
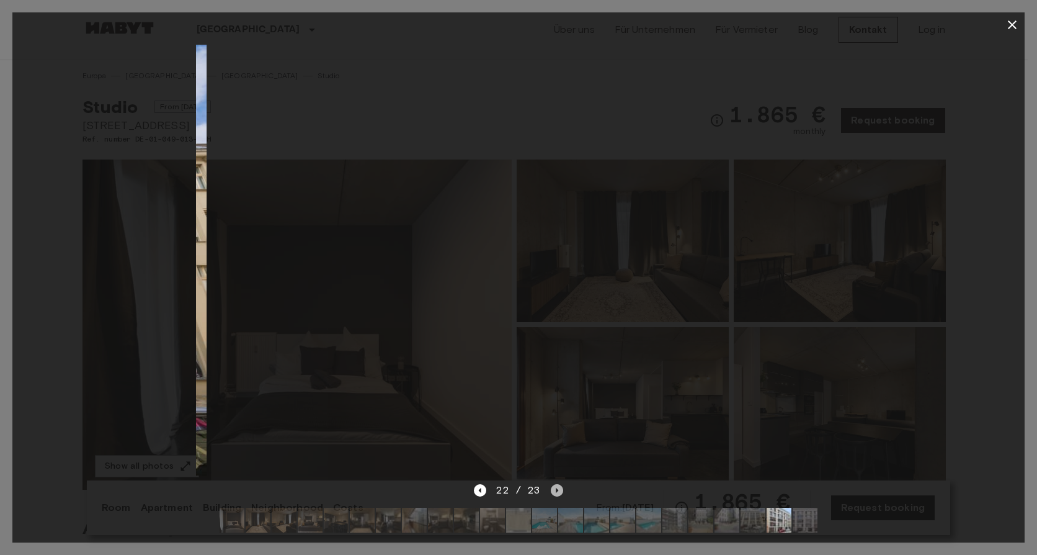
click at [553, 484] on icon "Next image" at bounding box center [557, 490] width 12 height 12
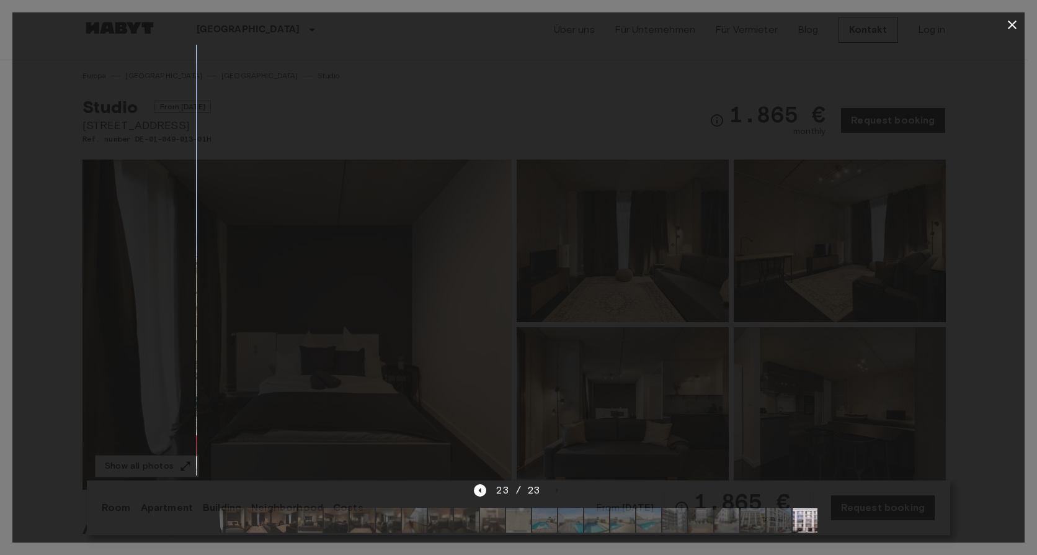
click at [540, 410] on img at bounding box center [519, 260] width 645 height 430
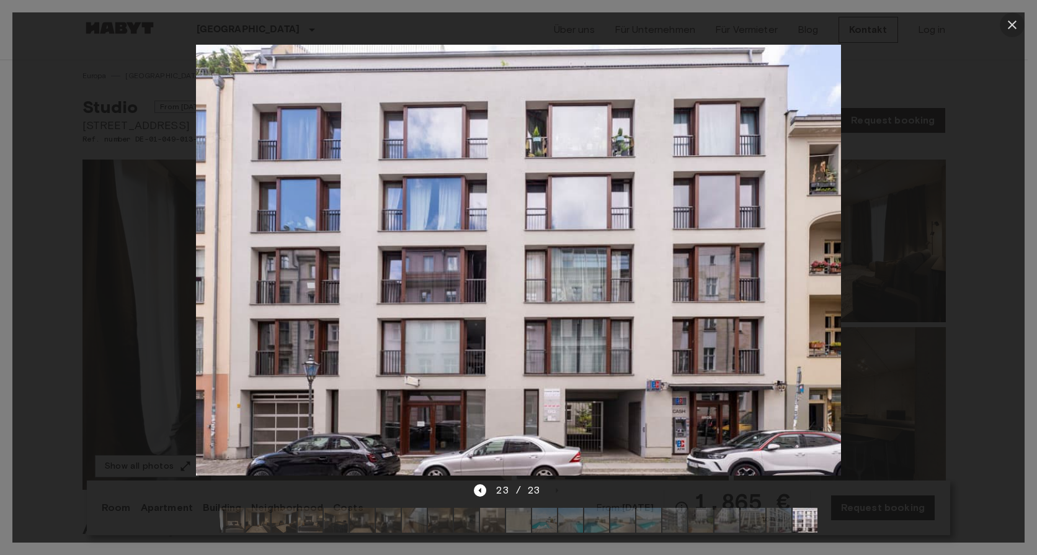
click at [1016, 20] on icon "button" at bounding box center [1012, 24] width 15 height 15
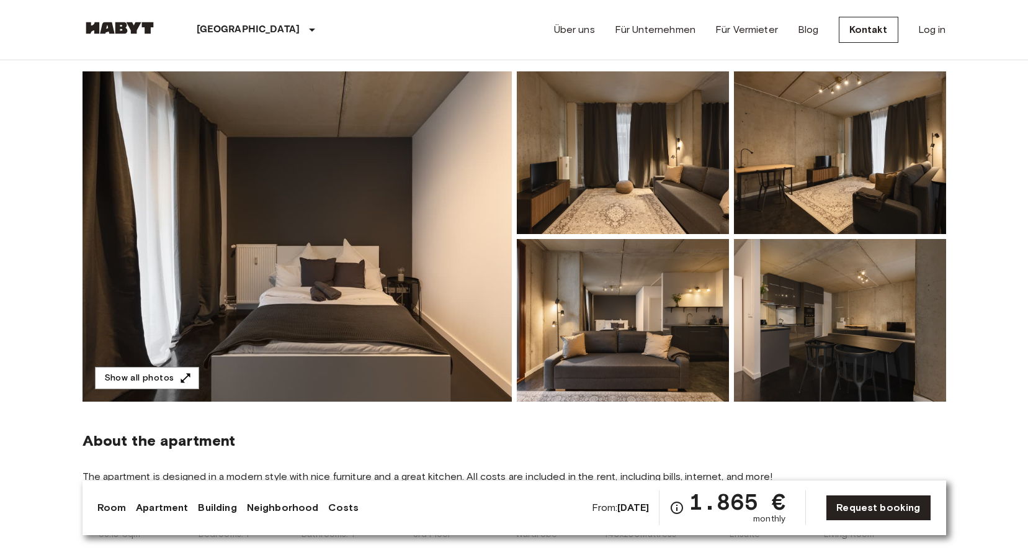
scroll to position [62, 0]
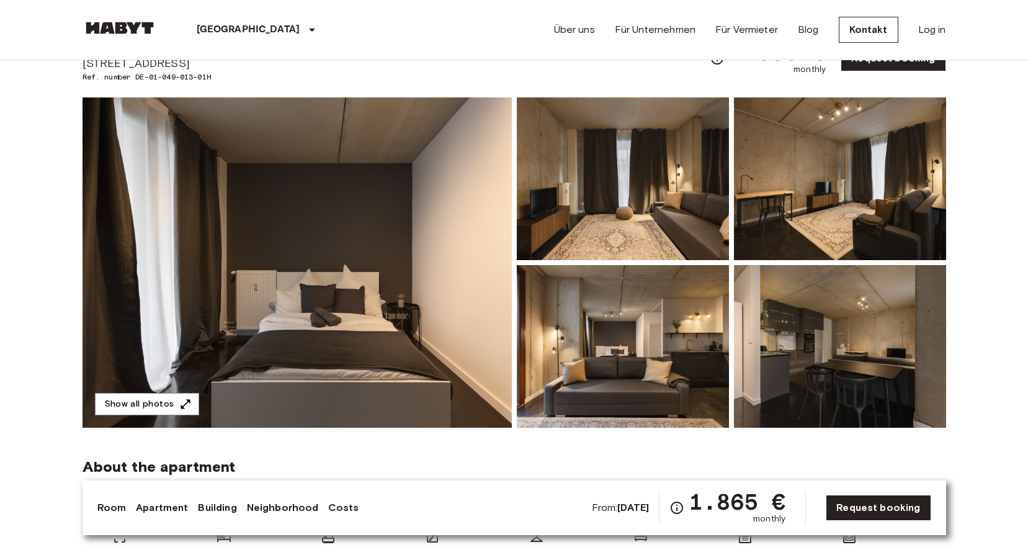
click at [161, 391] on img at bounding box center [297, 262] width 429 height 330
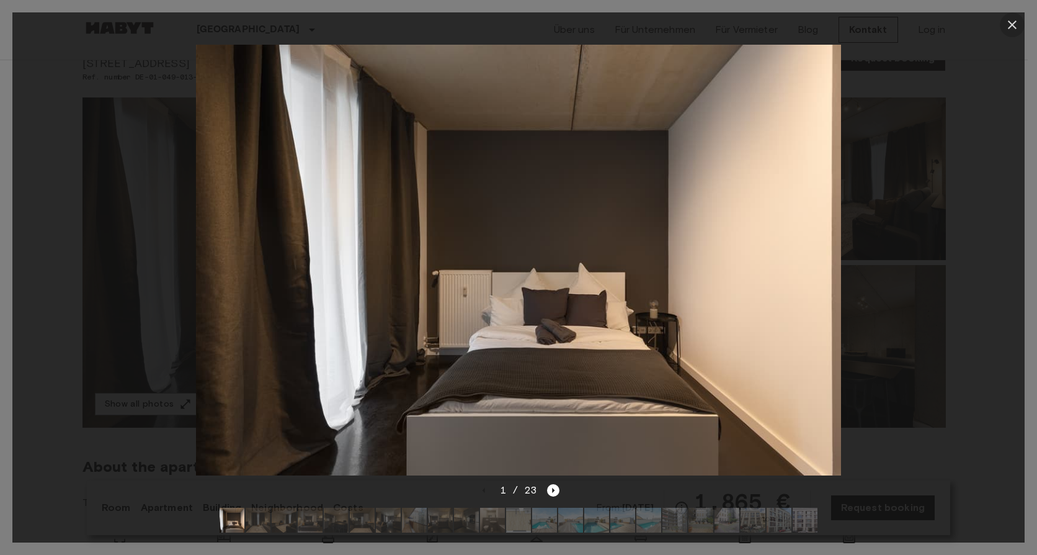
click at [1009, 17] on button "button" at bounding box center [1012, 24] width 25 height 25
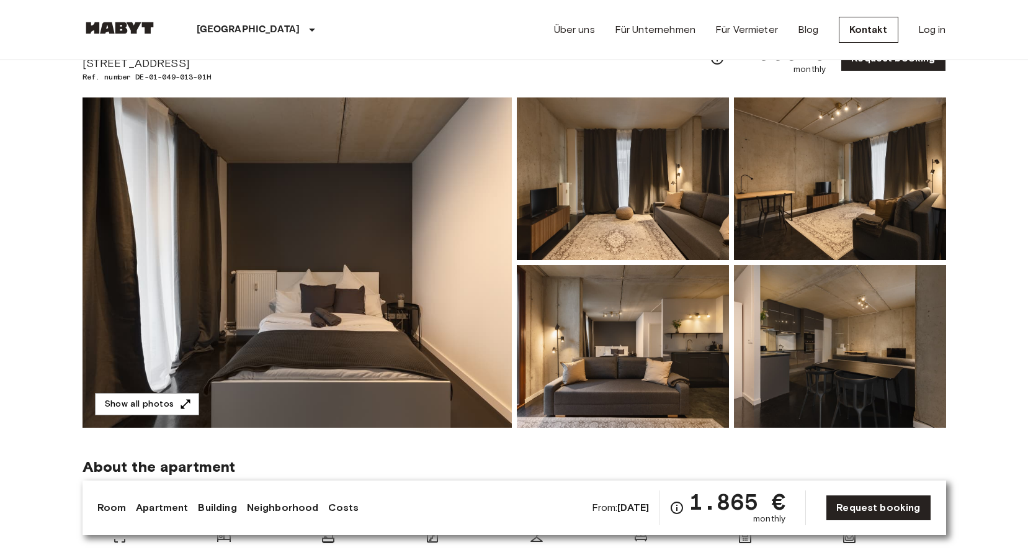
click at [216, 228] on img at bounding box center [297, 262] width 429 height 330
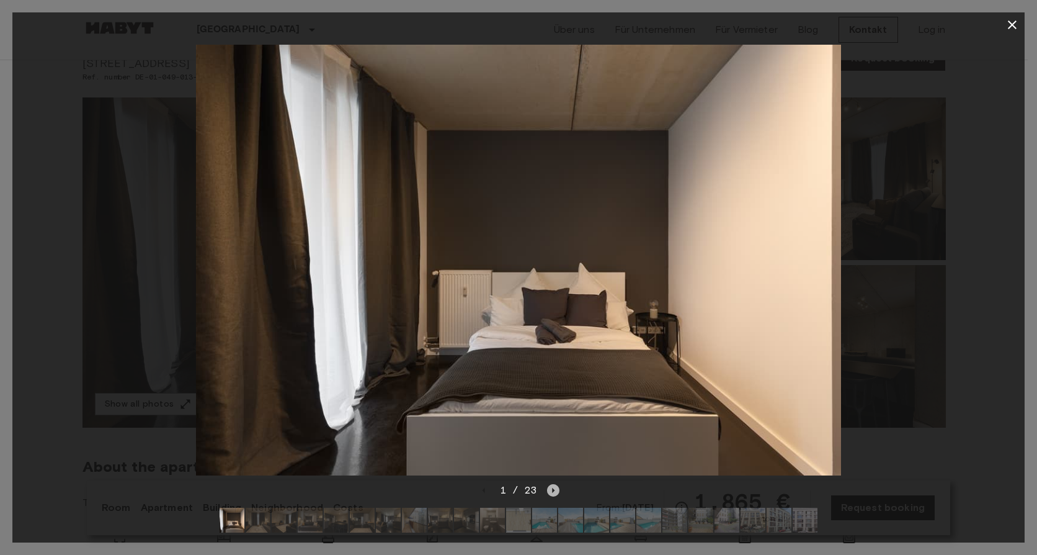
click at [553, 488] on icon "Next image" at bounding box center [554, 490] width 2 height 5
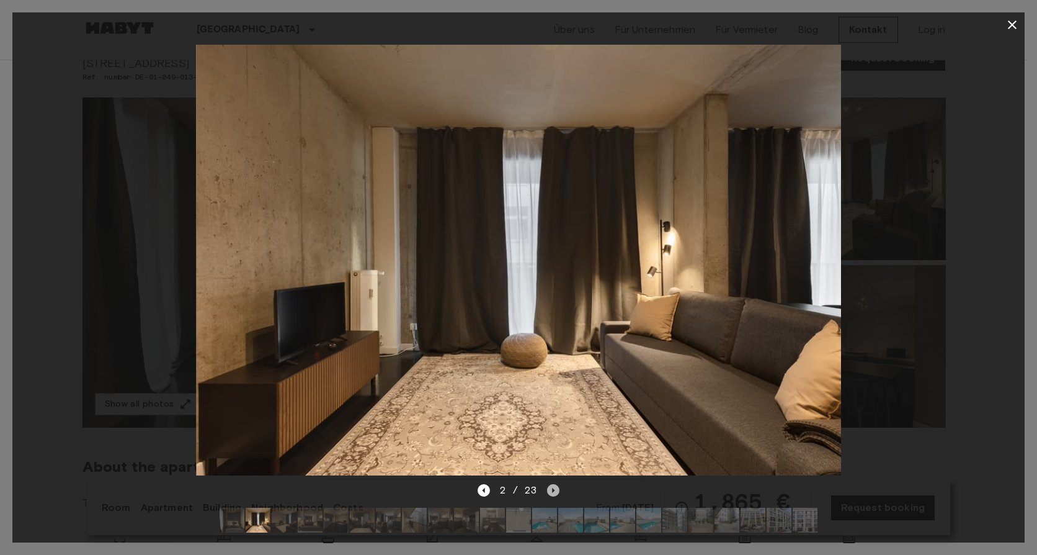
click at [553, 488] on icon "Next image" at bounding box center [554, 490] width 2 height 5
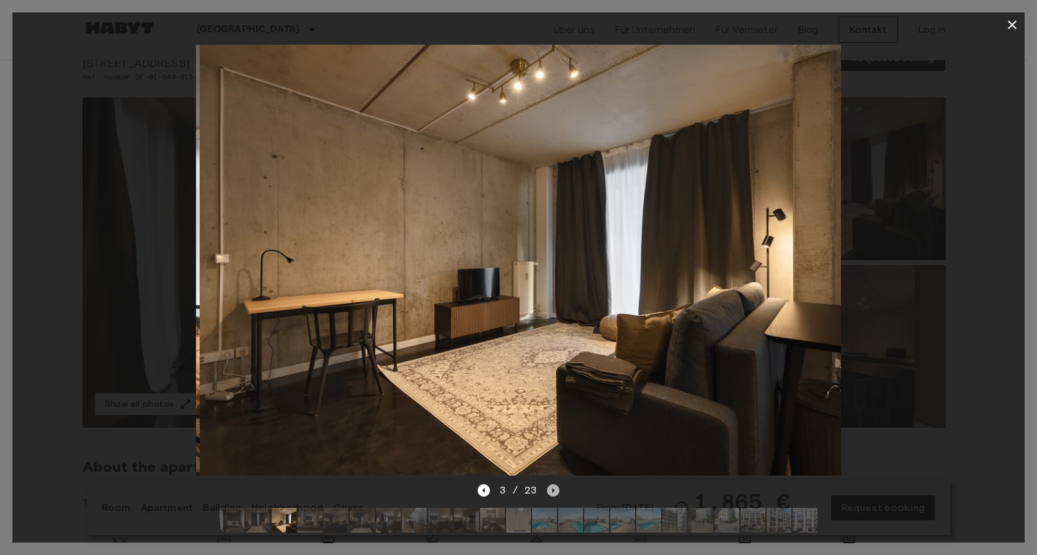
click at [553, 488] on icon "Next image" at bounding box center [554, 490] width 2 height 5
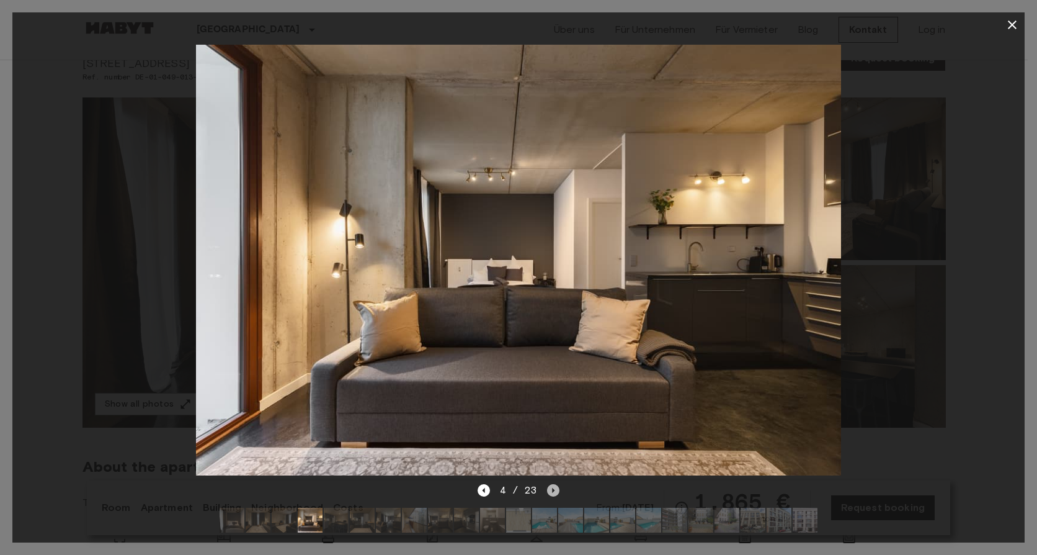
click at [551, 484] on icon "Next image" at bounding box center [553, 490] width 12 height 12
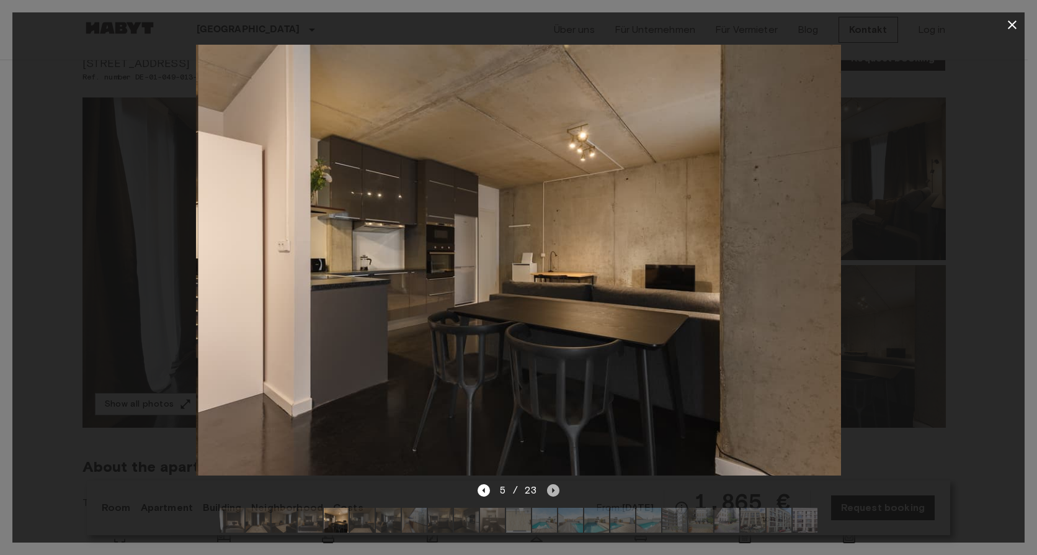
click at [551, 484] on icon "Next image" at bounding box center [553, 490] width 12 height 12
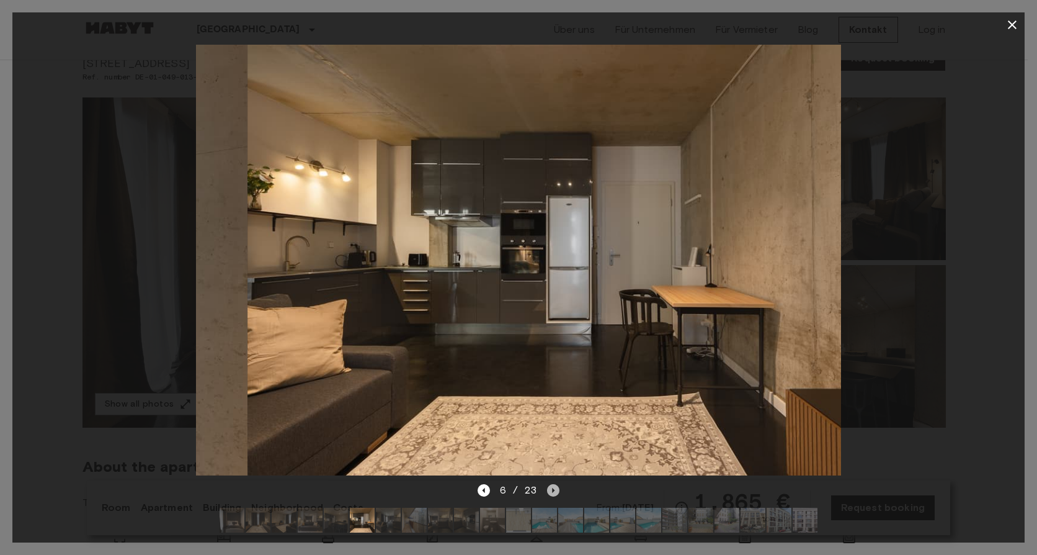
click at [551, 484] on icon "Next image" at bounding box center [553, 490] width 12 height 12
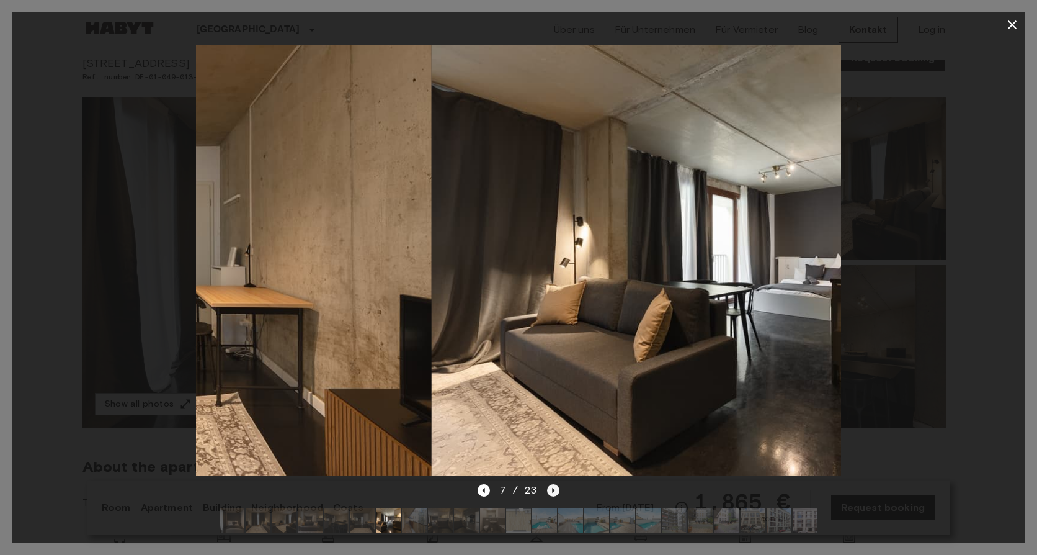
click at [551, 484] on icon "Next image" at bounding box center [553, 490] width 12 height 12
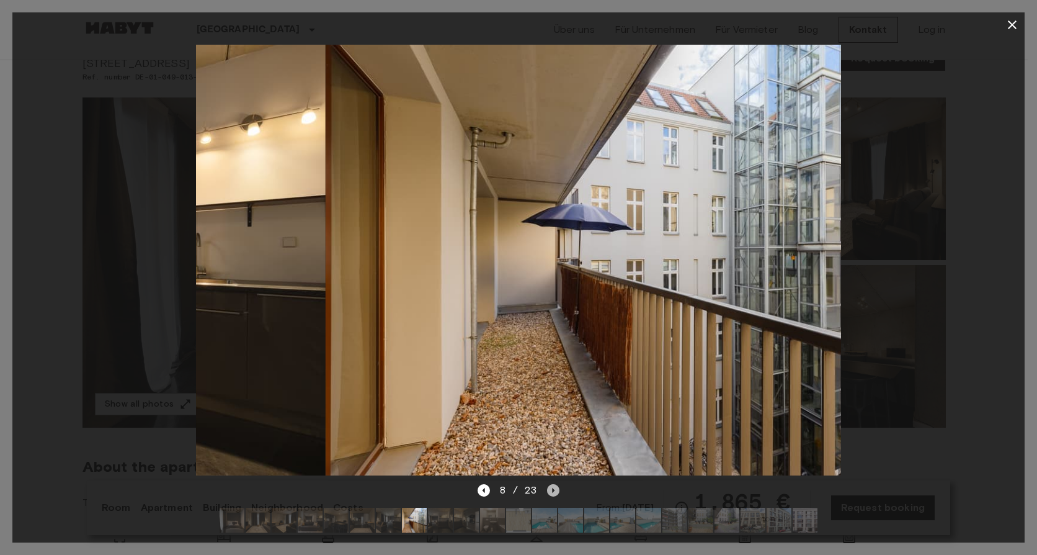
click at [551, 484] on icon "Next image" at bounding box center [553, 490] width 12 height 12
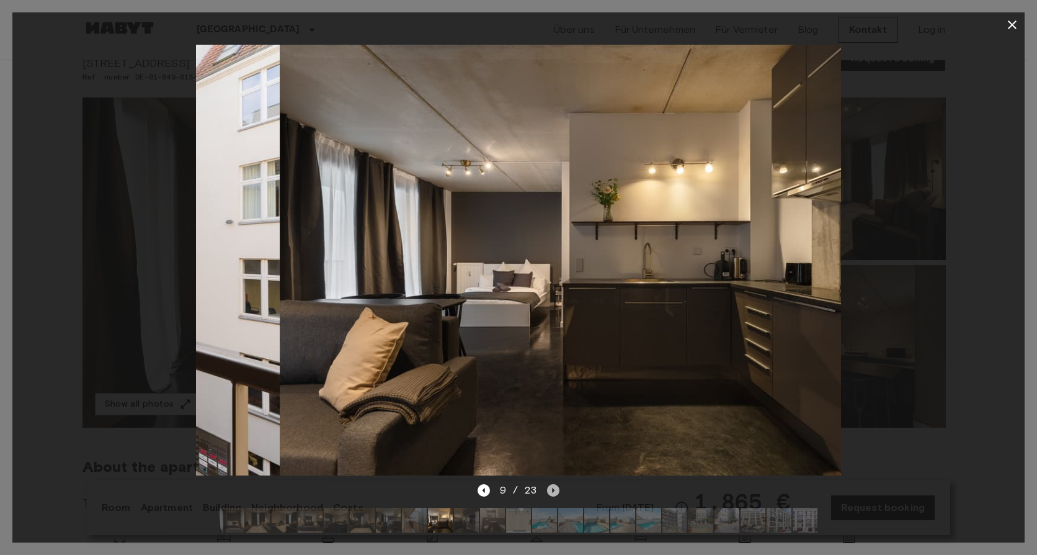
click at [551, 484] on icon "Next image" at bounding box center [553, 490] width 12 height 12
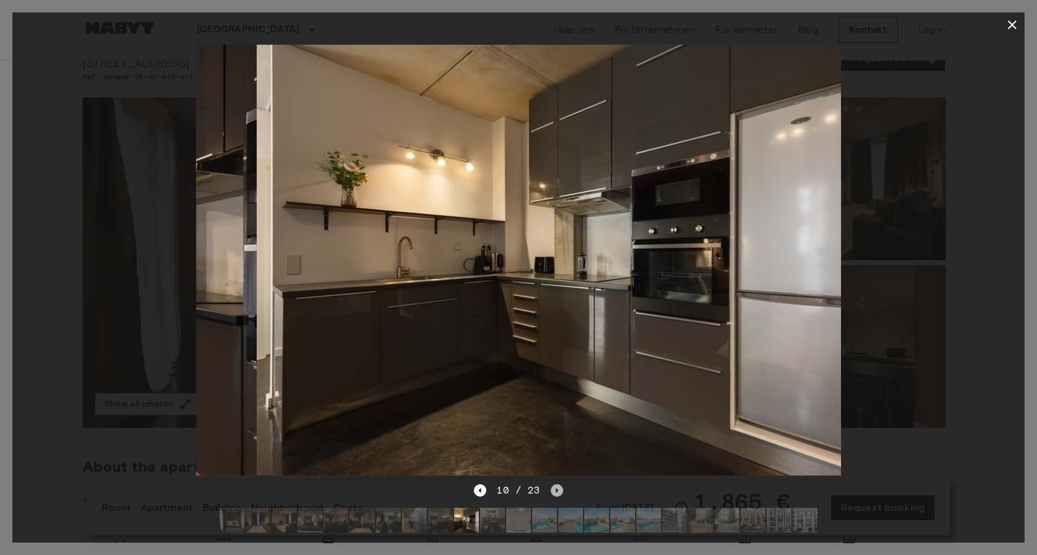
click at [551, 484] on icon "Next image" at bounding box center [557, 490] width 12 height 12
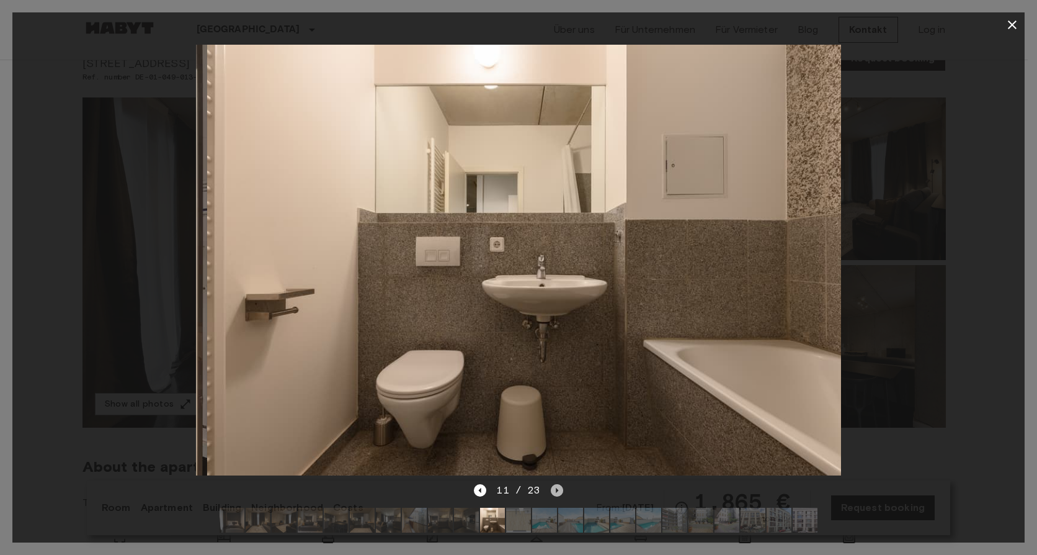
click at [551, 484] on icon "Next image" at bounding box center [557, 490] width 12 height 12
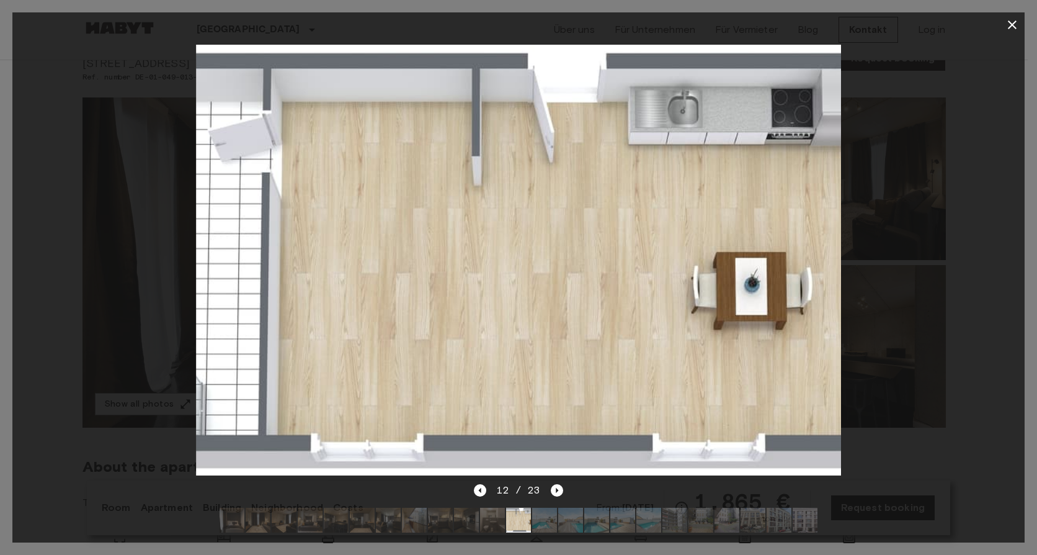
click at [542, 447] on img at bounding box center [518, 260] width 645 height 430
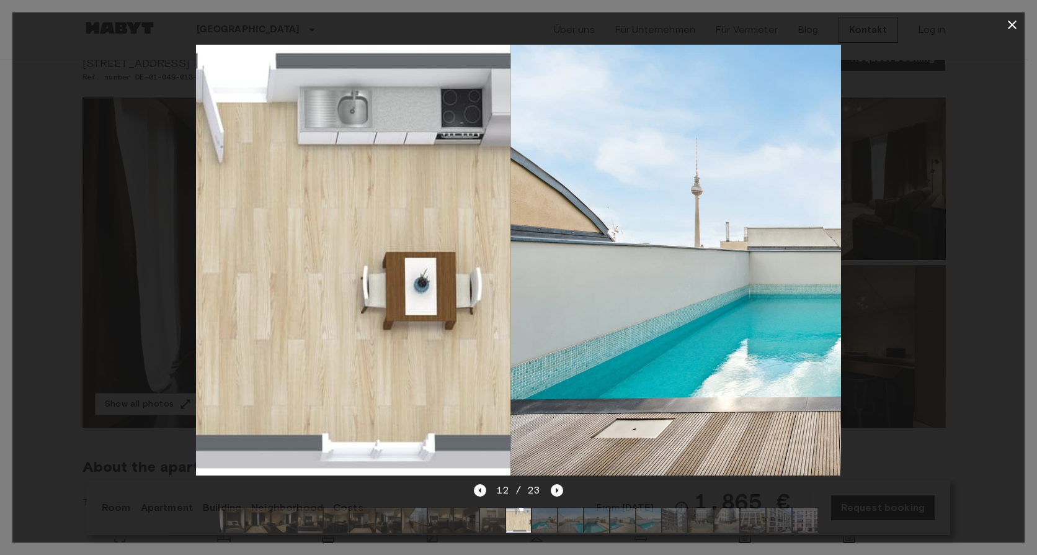
drag, startPoint x: 646, startPoint y: 275, endPoint x: 212, endPoint y: 344, distance: 439.0
click at [212, 344] on img at bounding box center [187, 260] width 645 height 430
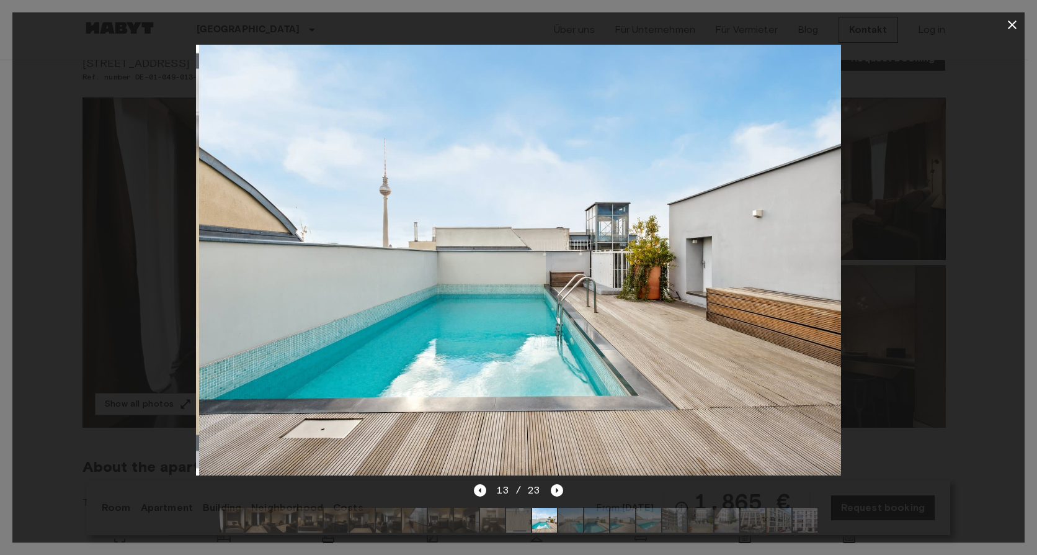
click at [245, 364] on img at bounding box center [521, 260] width 645 height 430
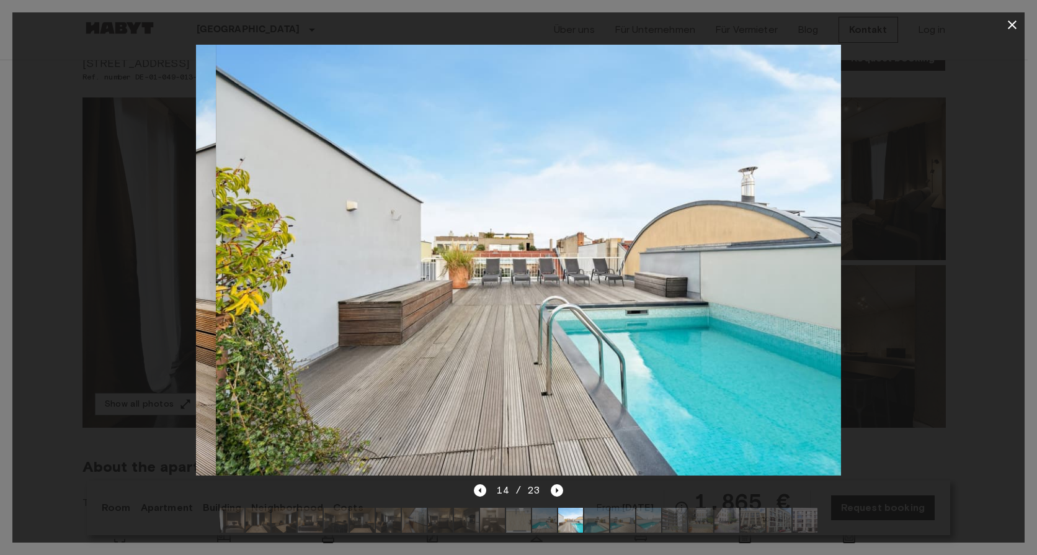
drag, startPoint x: 715, startPoint y: 293, endPoint x: 446, endPoint y: 374, distance: 280.4
click at [446, 374] on img at bounding box center [538, 260] width 645 height 430
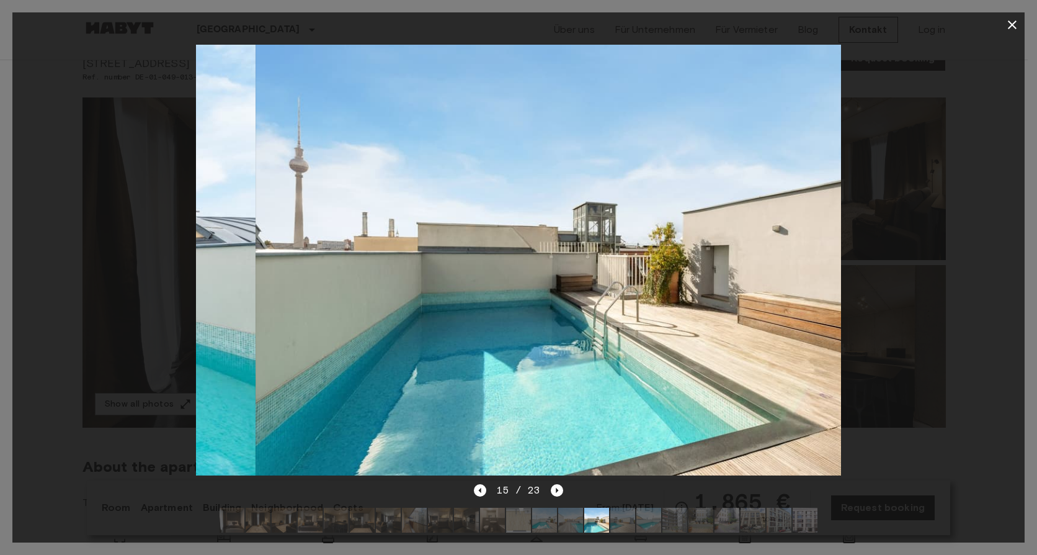
drag, startPoint x: 651, startPoint y: 300, endPoint x: 538, endPoint y: 327, distance: 116.6
click at [538, 327] on img at bounding box center [578, 260] width 645 height 430
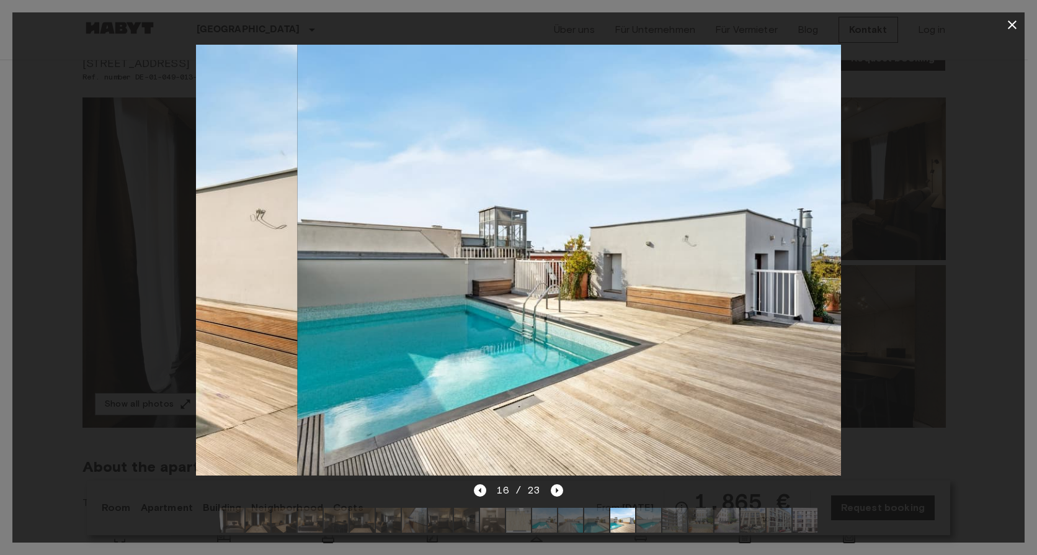
click at [594, 318] on img at bounding box center [620, 260] width 645 height 430
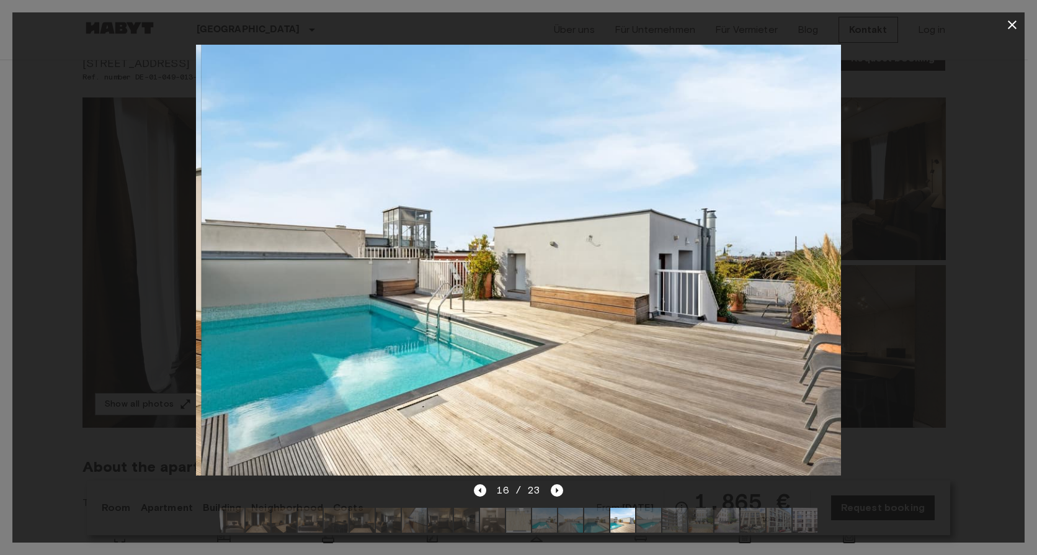
click at [594, 319] on img at bounding box center [524, 260] width 645 height 430
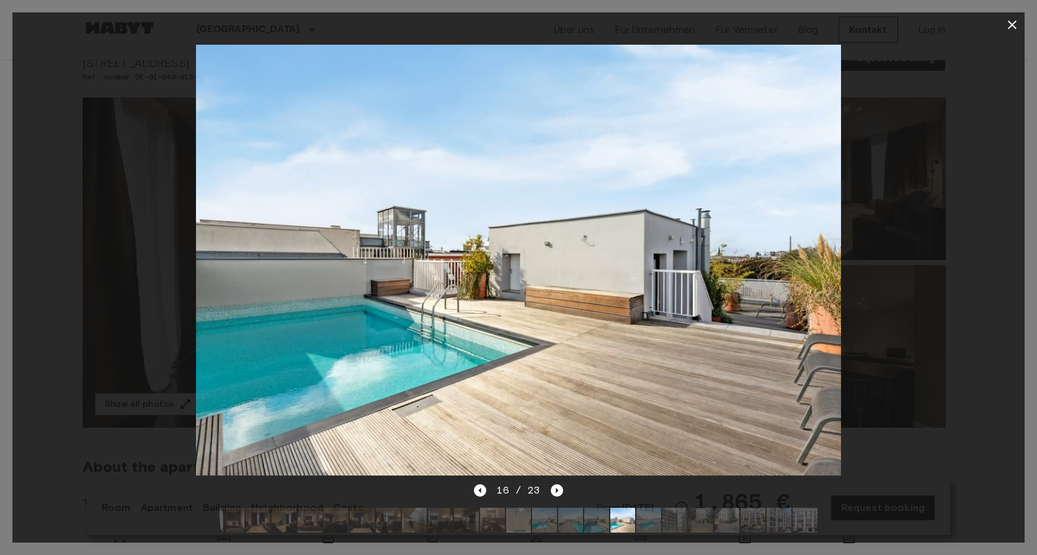
click at [1014, 26] on icon "button" at bounding box center [1012, 24] width 9 height 9
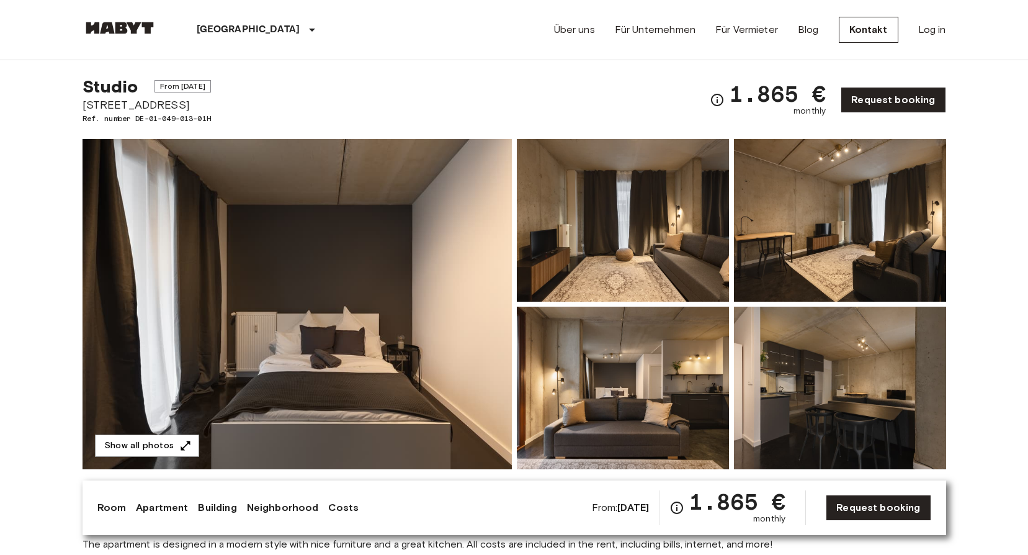
scroll to position [0, 0]
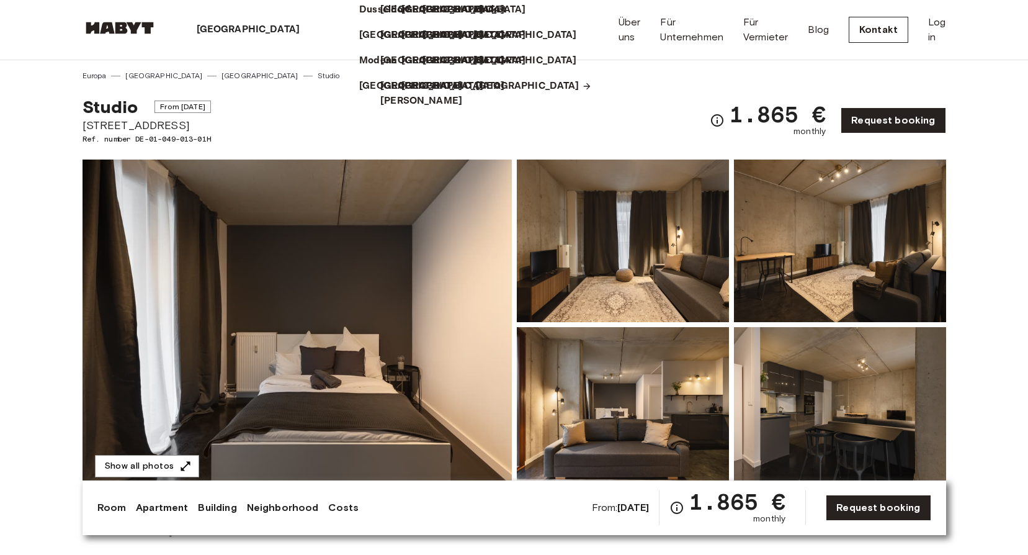
click at [476, 94] on p "[GEOGRAPHIC_DATA]" at bounding box center [528, 86] width 104 height 15
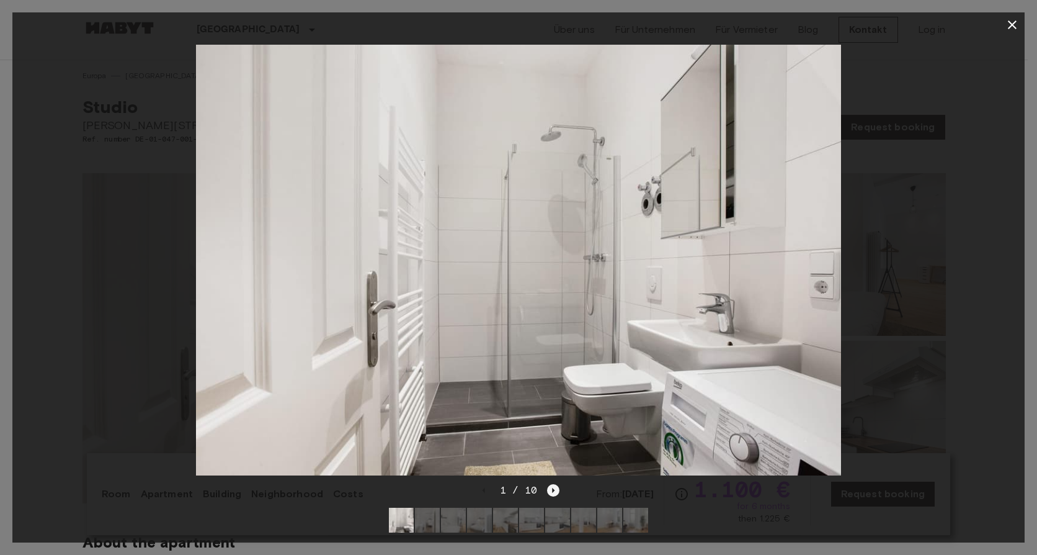
click at [551, 484] on icon "Next image" at bounding box center [553, 490] width 12 height 12
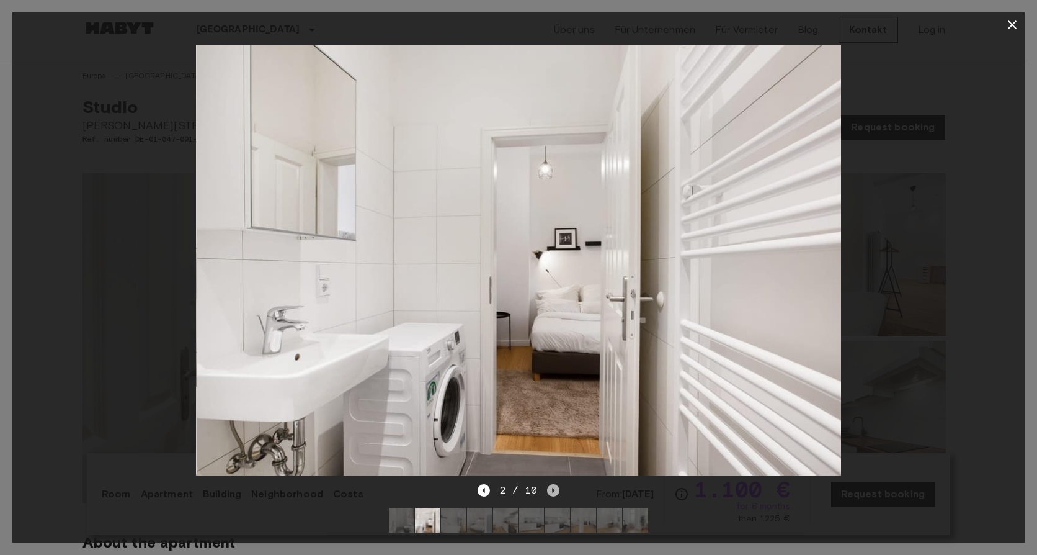
click at [551, 484] on icon "Next image" at bounding box center [553, 490] width 12 height 12
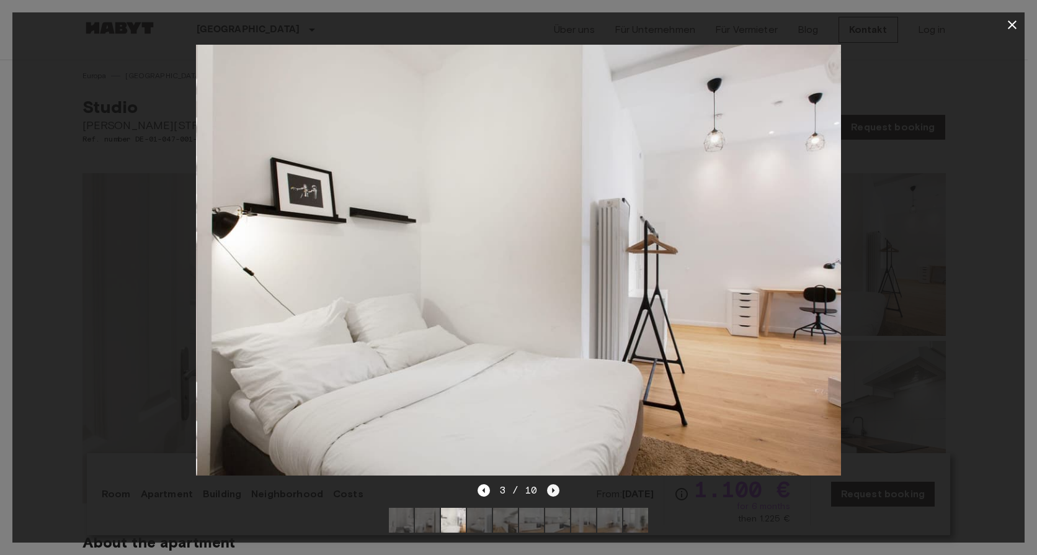
click at [551, 484] on icon "Next image" at bounding box center [553, 490] width 12 height 12
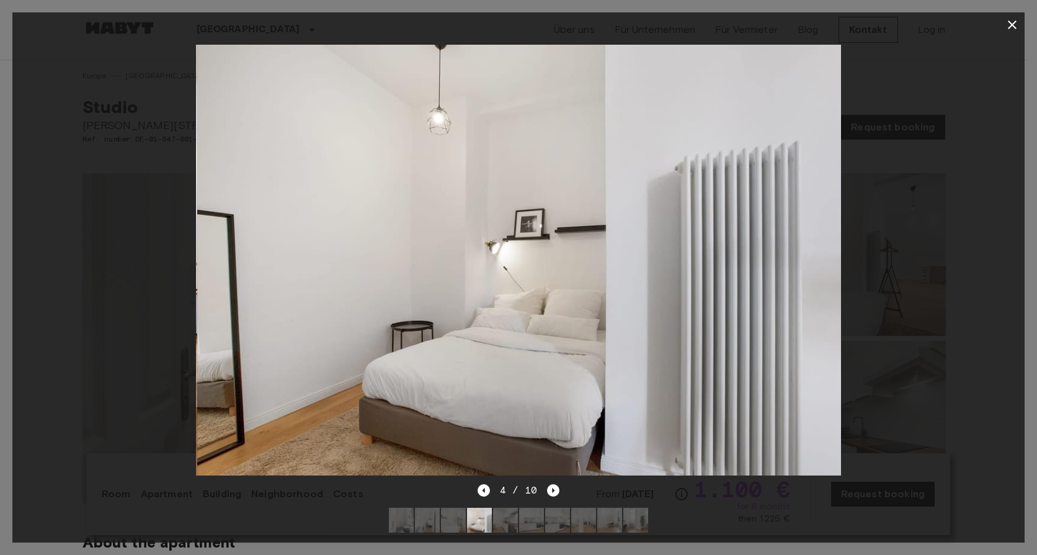
click at [547, 484] on icon "Next image" at bounding box center [553, 490] width 12 height 12
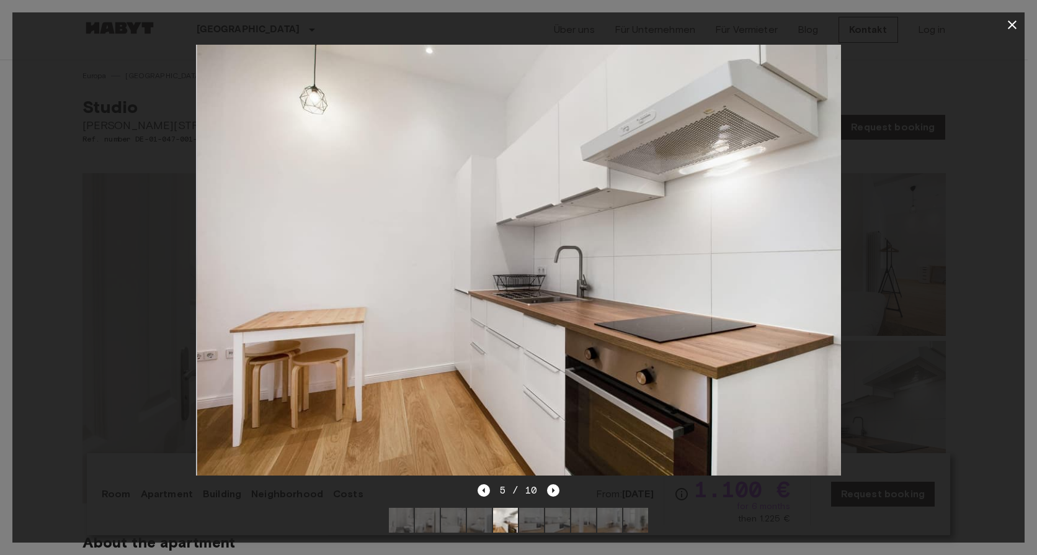
click at [546, 483] on div "5 / 10" at bounding box center [519, 490] width 83 height 15
click at [553, 484] on icon "Next image" at bounding box center [553, 490] width 12 height 12
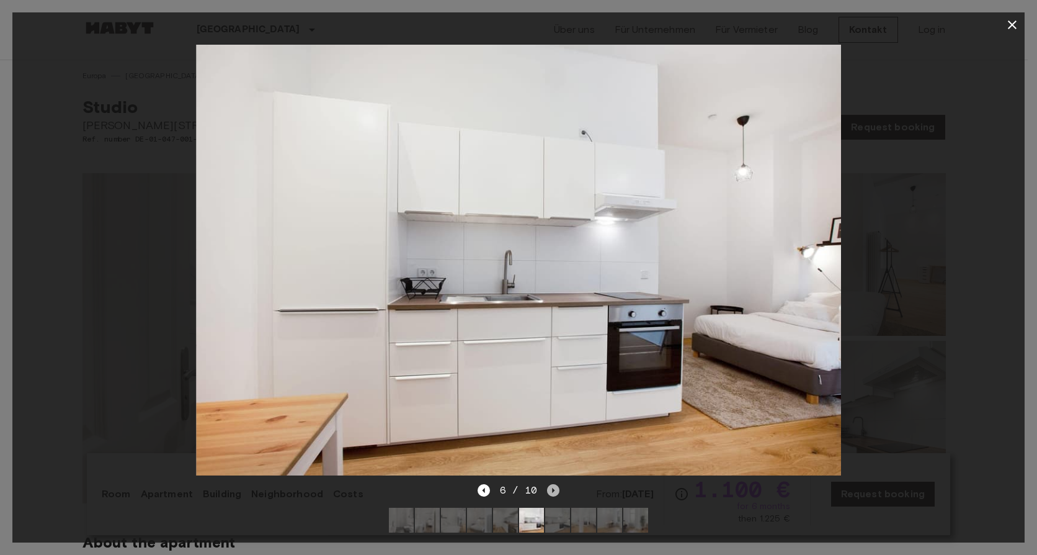
click at [553, 484] on icon "Next image" at bounding box center [553, 490] width 12 height 12
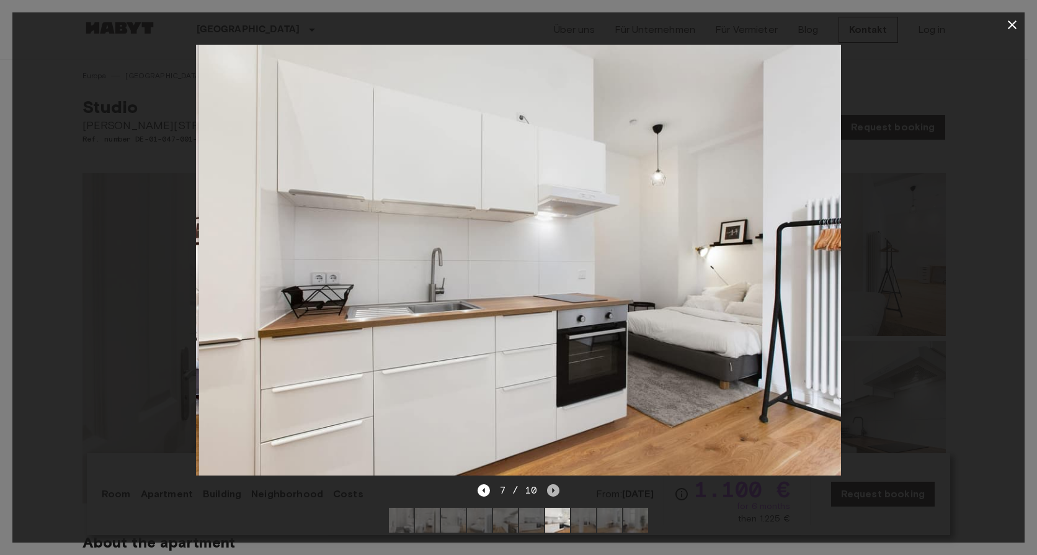
click at [553, 484] on icon "Next image" at bounding box center [553, 490] width 12 height 12
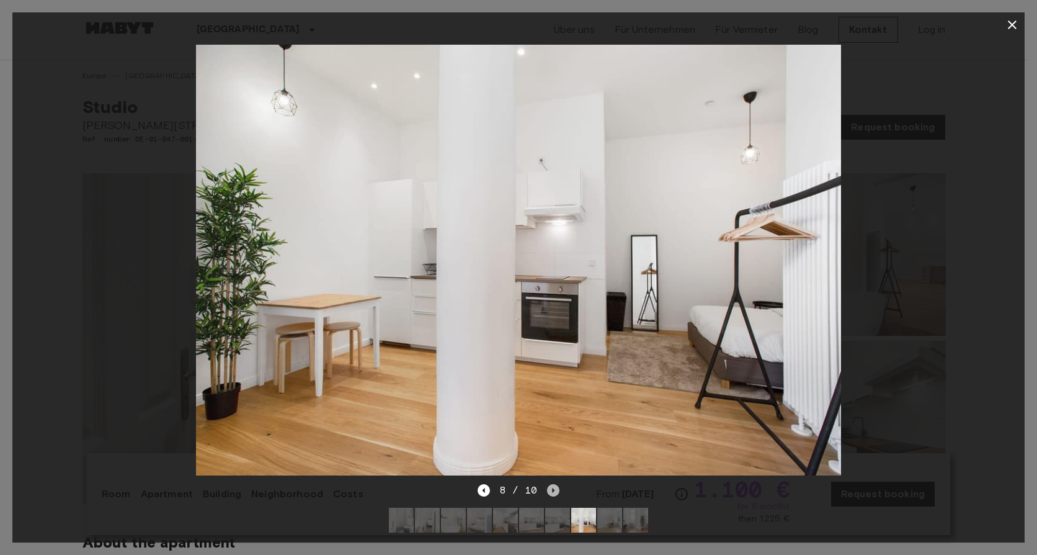
click at [553, 484] on icon "Next image" at bounding box center [553, 490] width 12 height 12
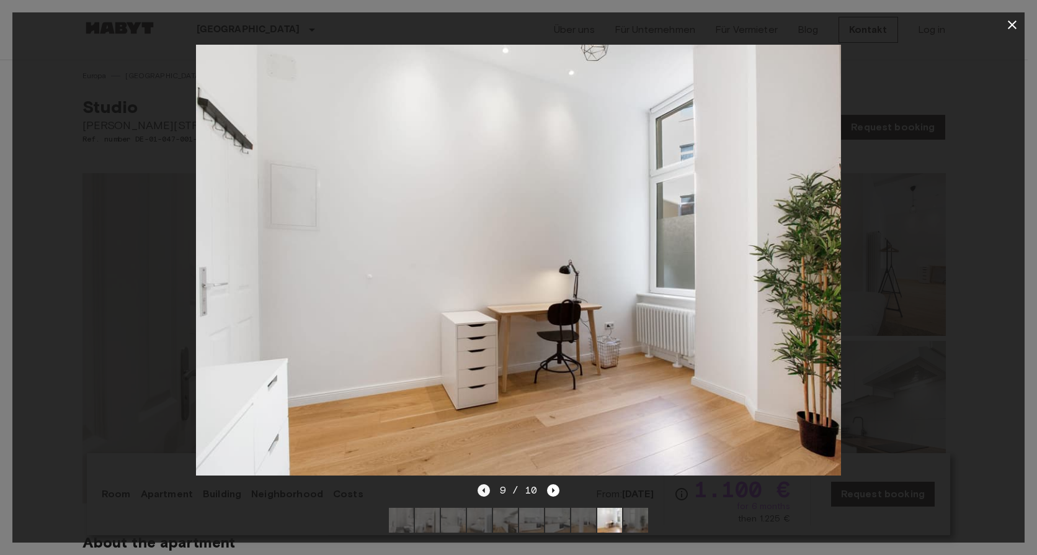
click at [484, 488] on icon "Previous image" at bounding box center [483, 490] width 2 height 5
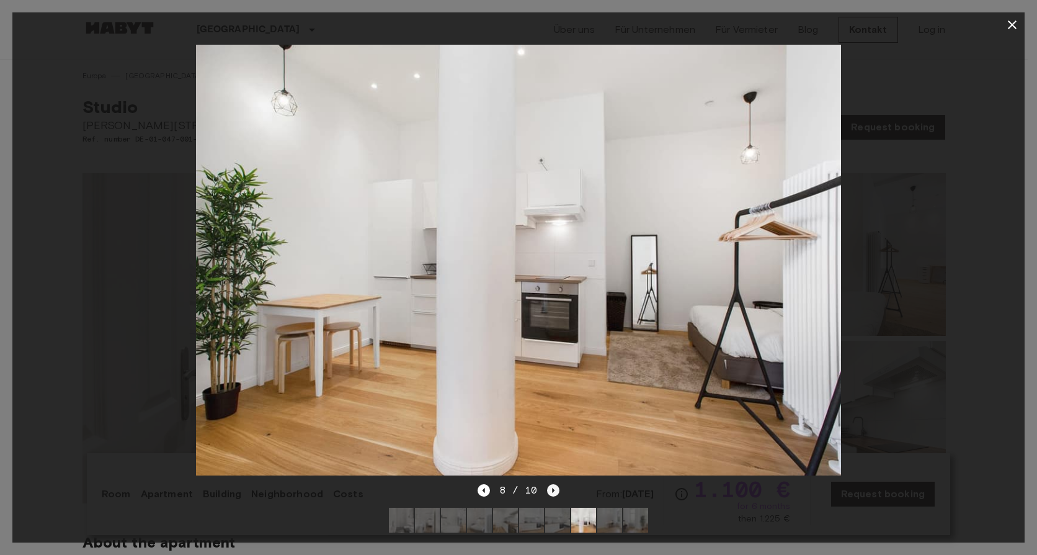
click at [552, 484] on icon "Next image" at bounding box center [553, 490] width 12 height 12
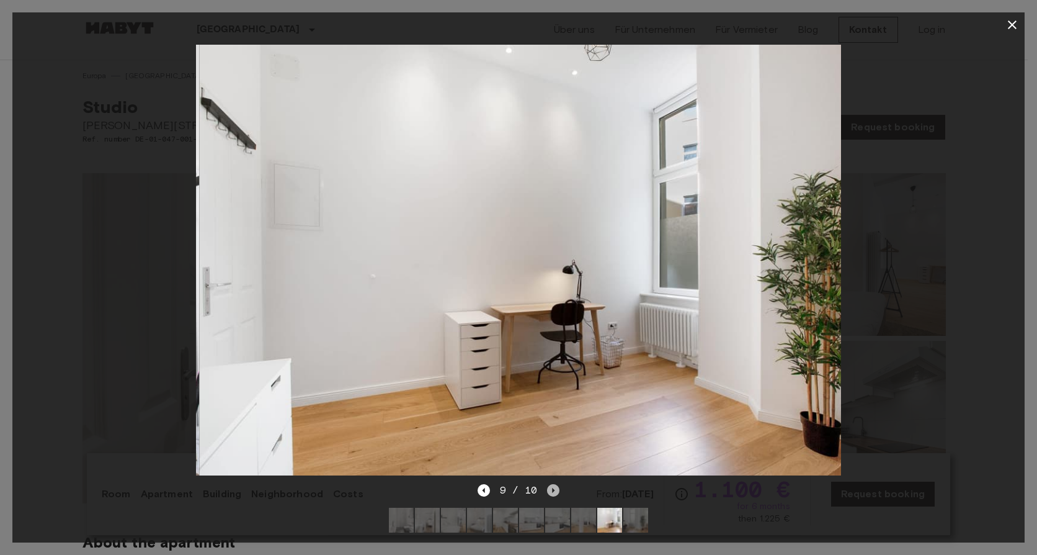
click at [552, 484] on icon "Next image" at bounding box center [553, 490] width 12 height 12
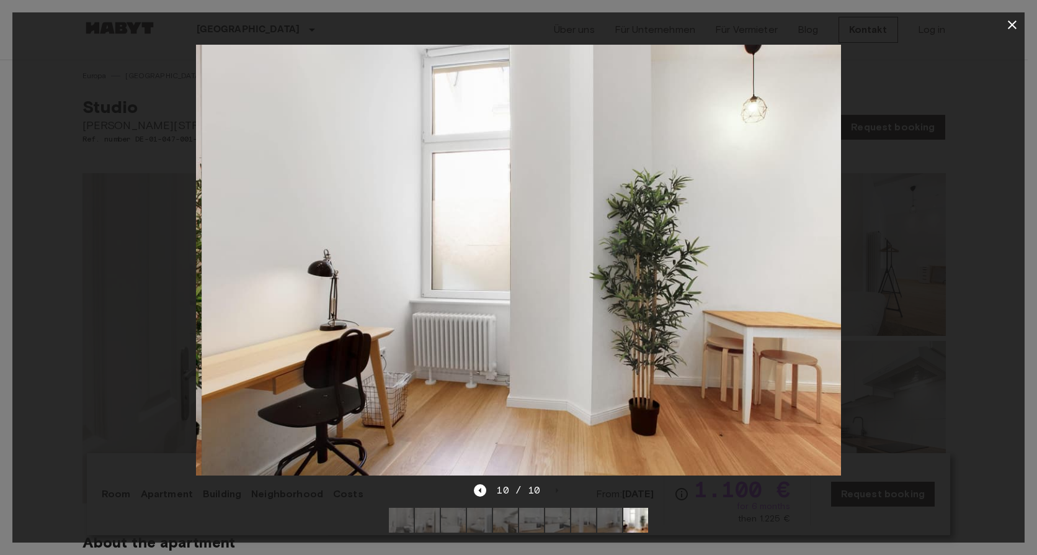
click at [550, 483] on div "10 / 10" at bounding box center [518, 490] width 89 height 15
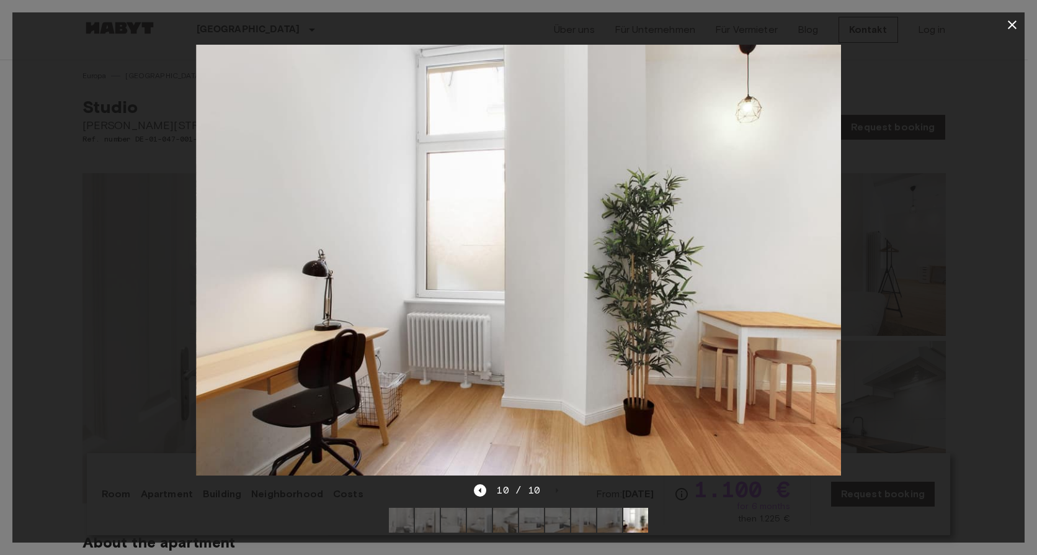
click at [550, 483] on div "10 / 10" at bounding box center [518, 490] width 89 height 15
click at [476, 484] on icon "Previous image" at bounding box center [480, 490] width 12 height 12
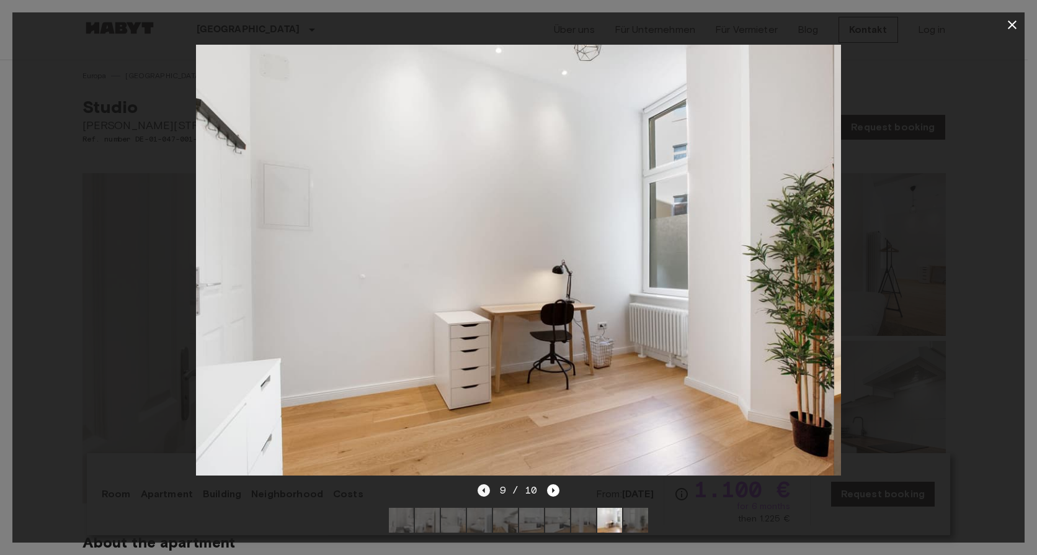
click at [476, 483] on div "9 / 10" at bounding box center [518, 513] width 1012 height 60
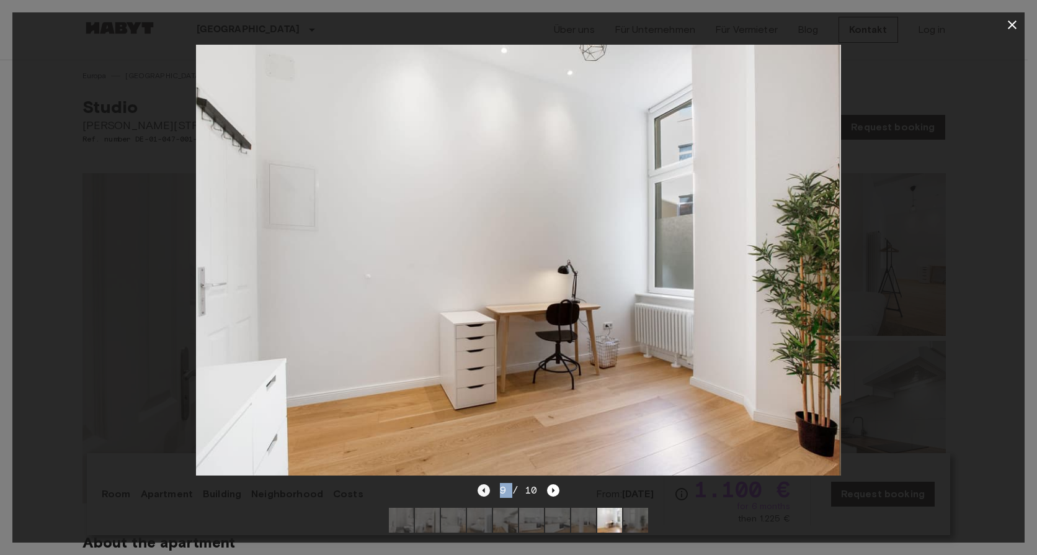
click at [476, 483] on div "9 / 10" at bounding box center [518, 513] width 1012 height 60
click at [480, 484] on icon "Previous image" at bounding box center [484, 490] width 12 height 12
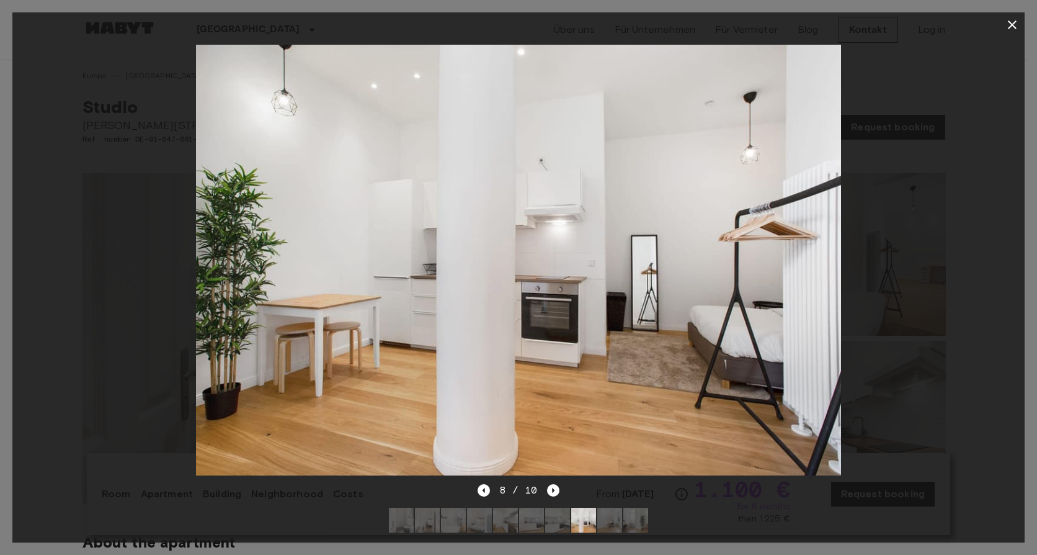
click at [1011, 21] on icon "button" at bounding box center [1012, 24] width 15 height 15
